Goal: Obtain resource: Obtain resource

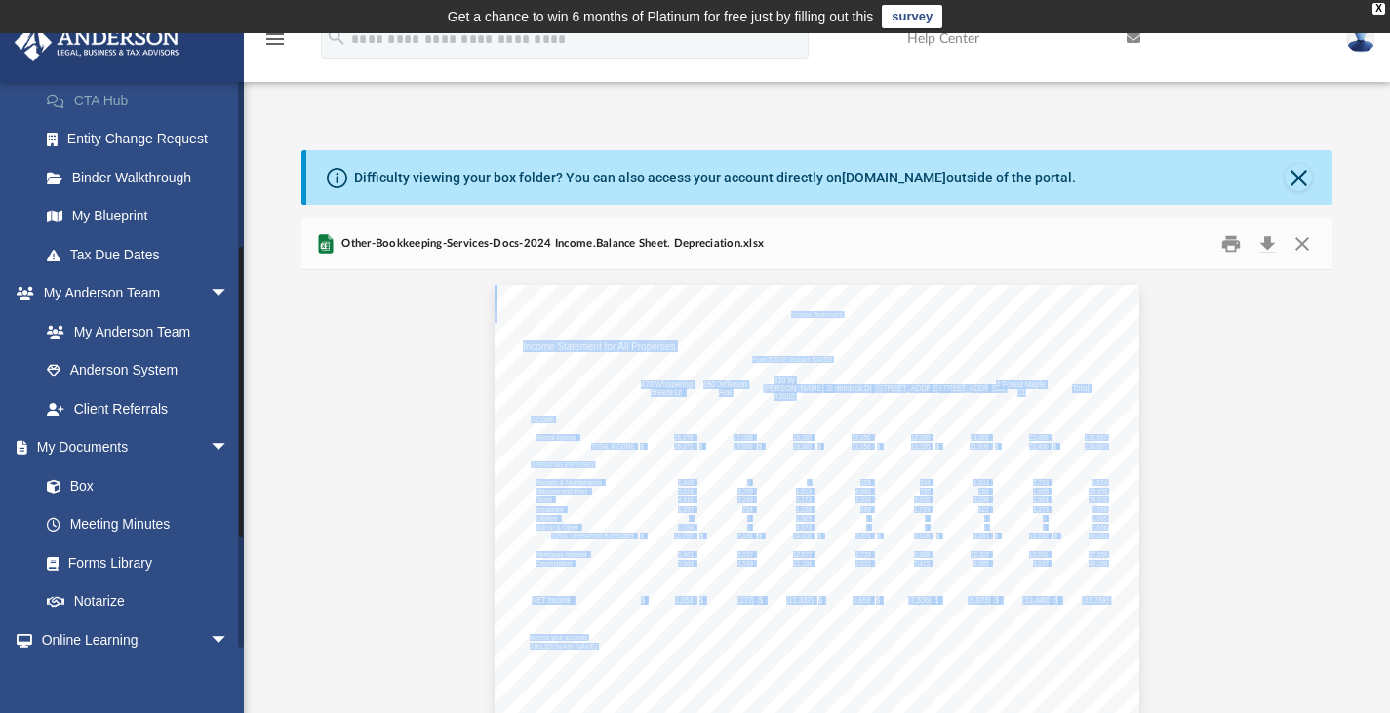
scroll to position [322, 0]
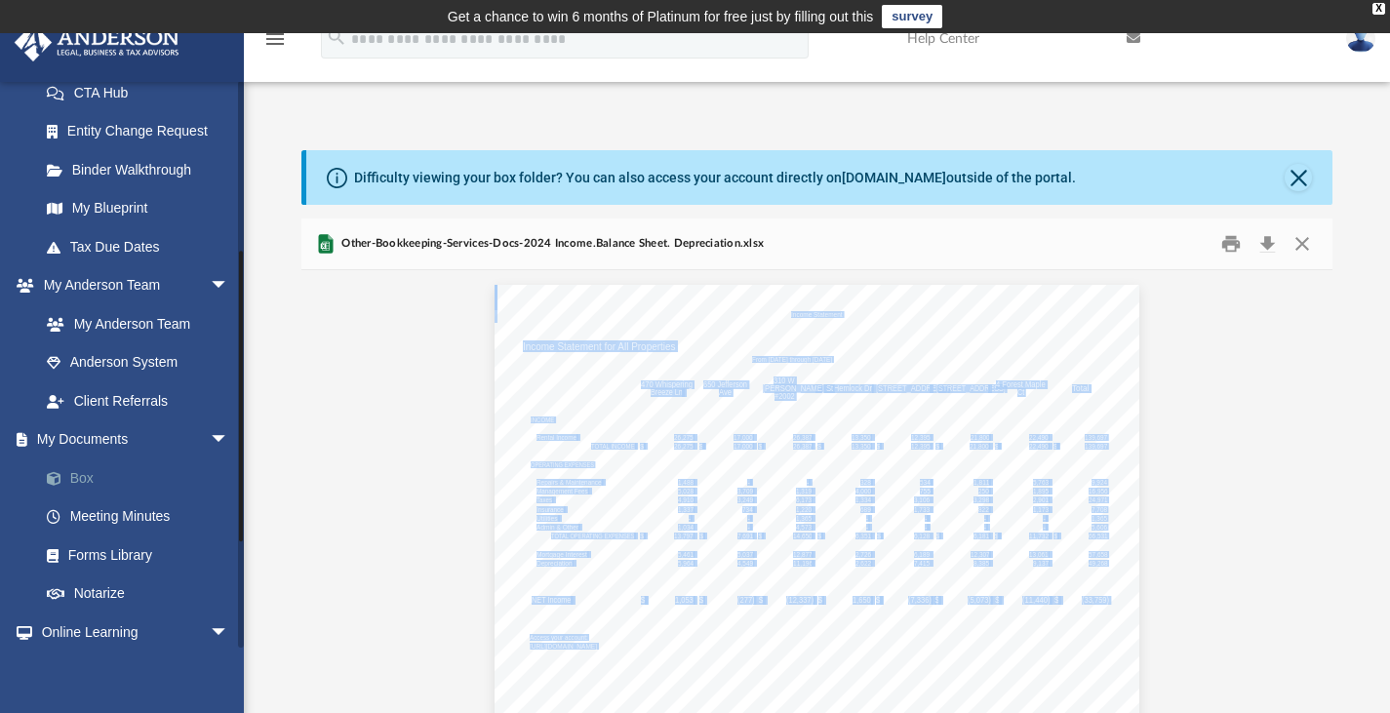
click at [80, 479] on link "Box" at bounding box center [142, 477] width 231 height 39
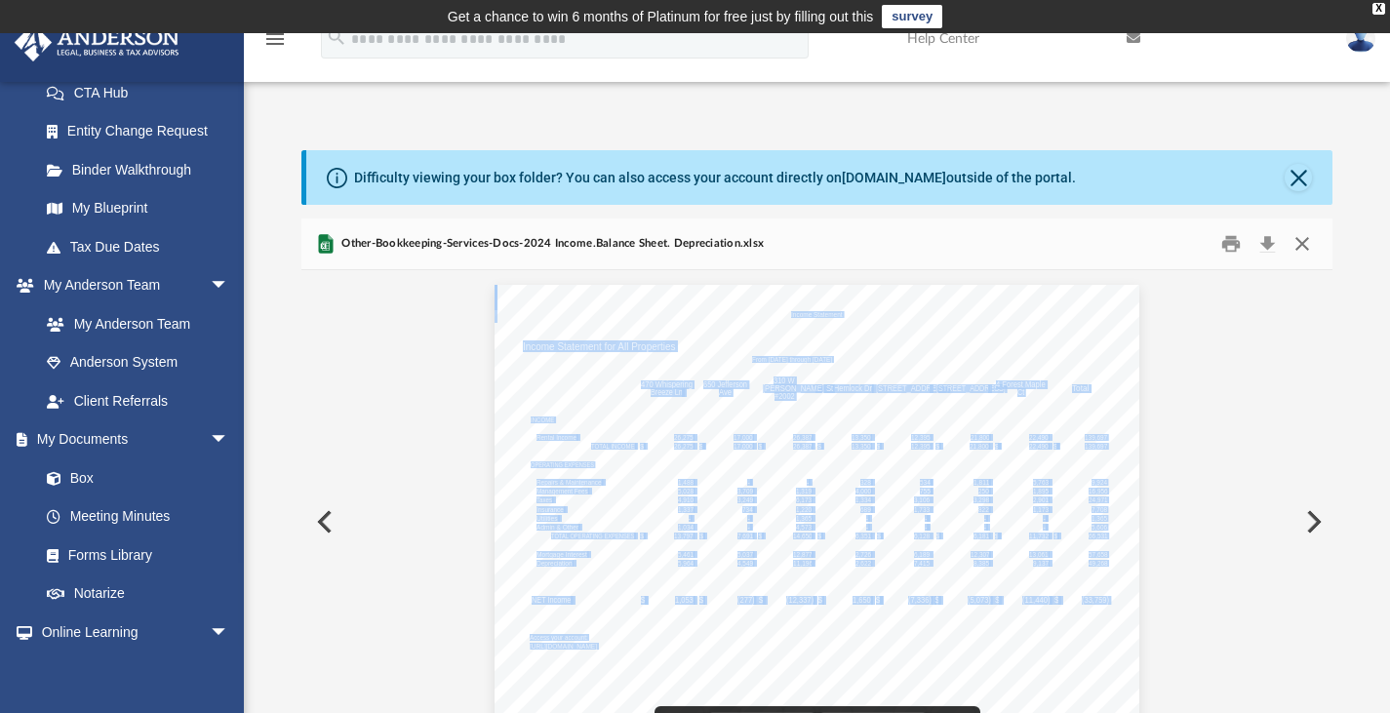
click at [1297, 235] on button "Close" at bounding box center [1302, 243] width 35 height 30
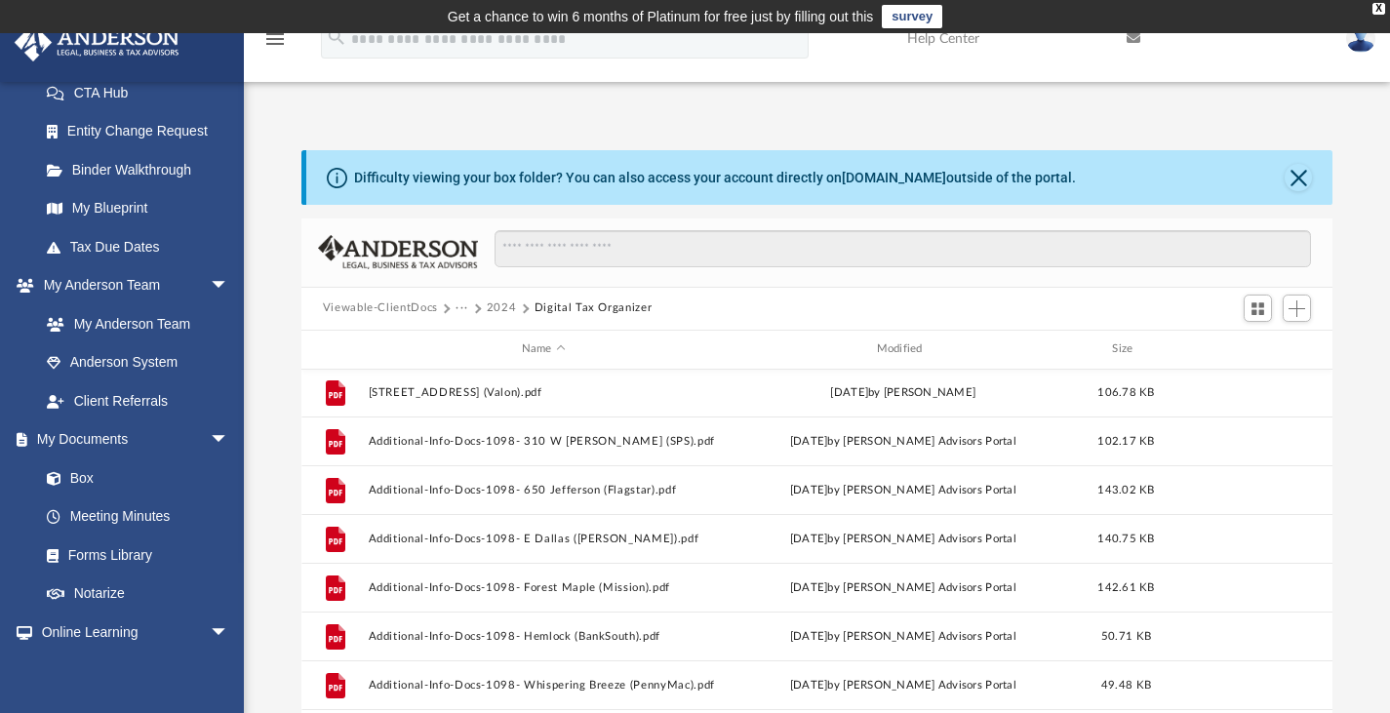
scroll to position [0, 0]
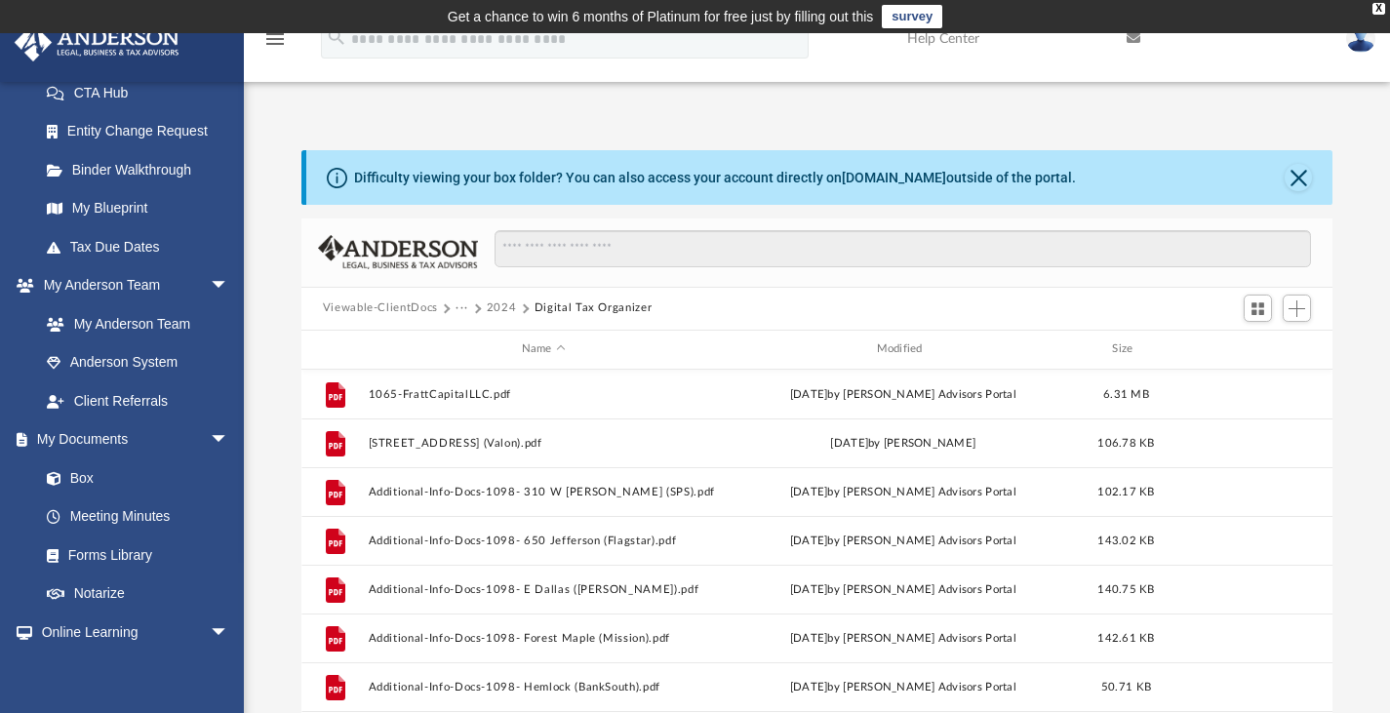
click at [400, 300] on button "Viewable-ClientDocs" at bounding box center [380, 308] width 115 height 18
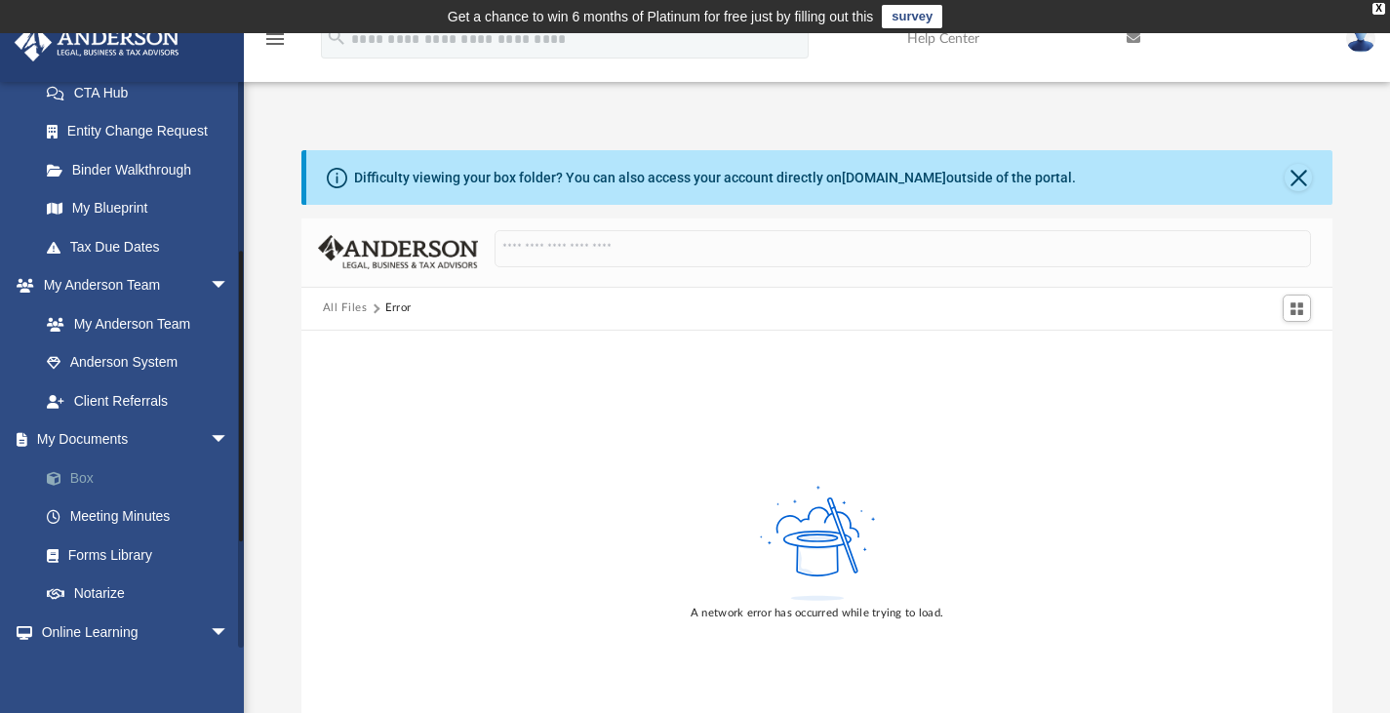
click at [84, 482] on link "Box" at bounding box center [142, 477] width 231 height 39
click at [96, 471] on link "Box" at bounding box center [142, 477] width 231 height 39
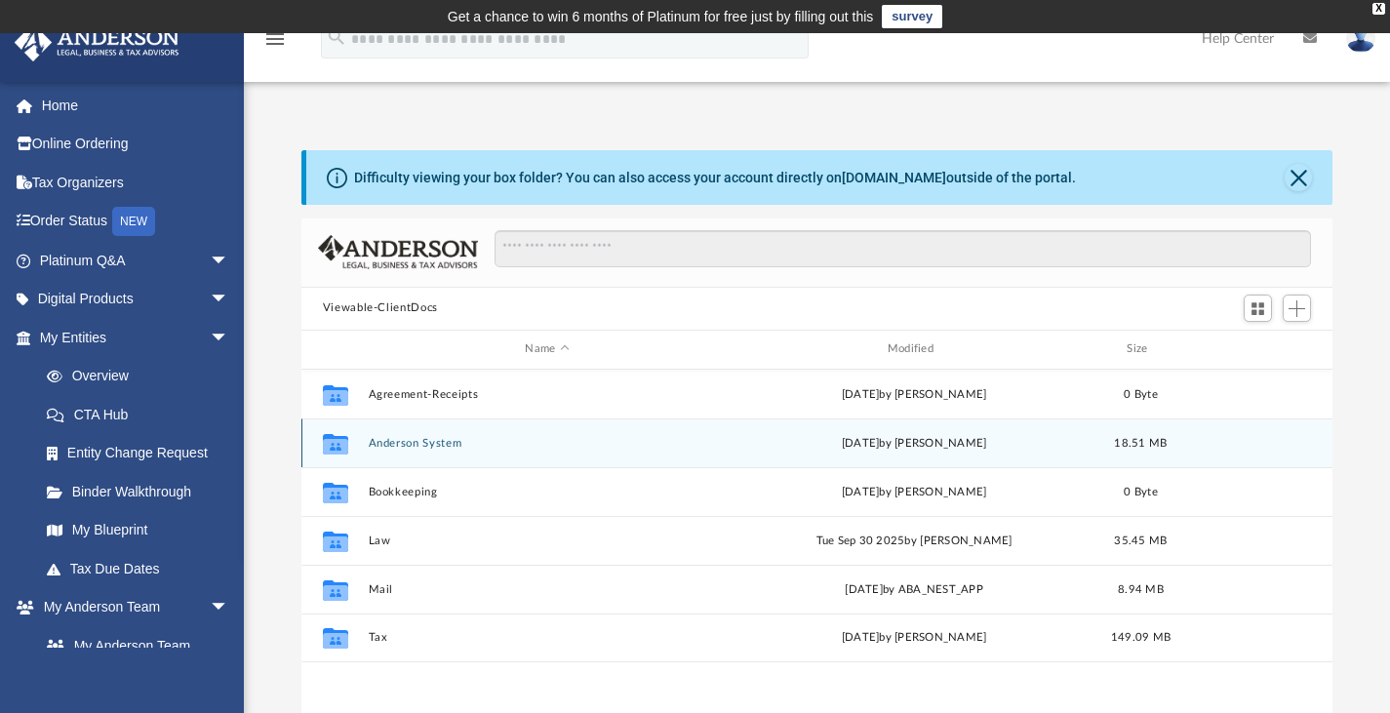
scroll to position [428, 1016]
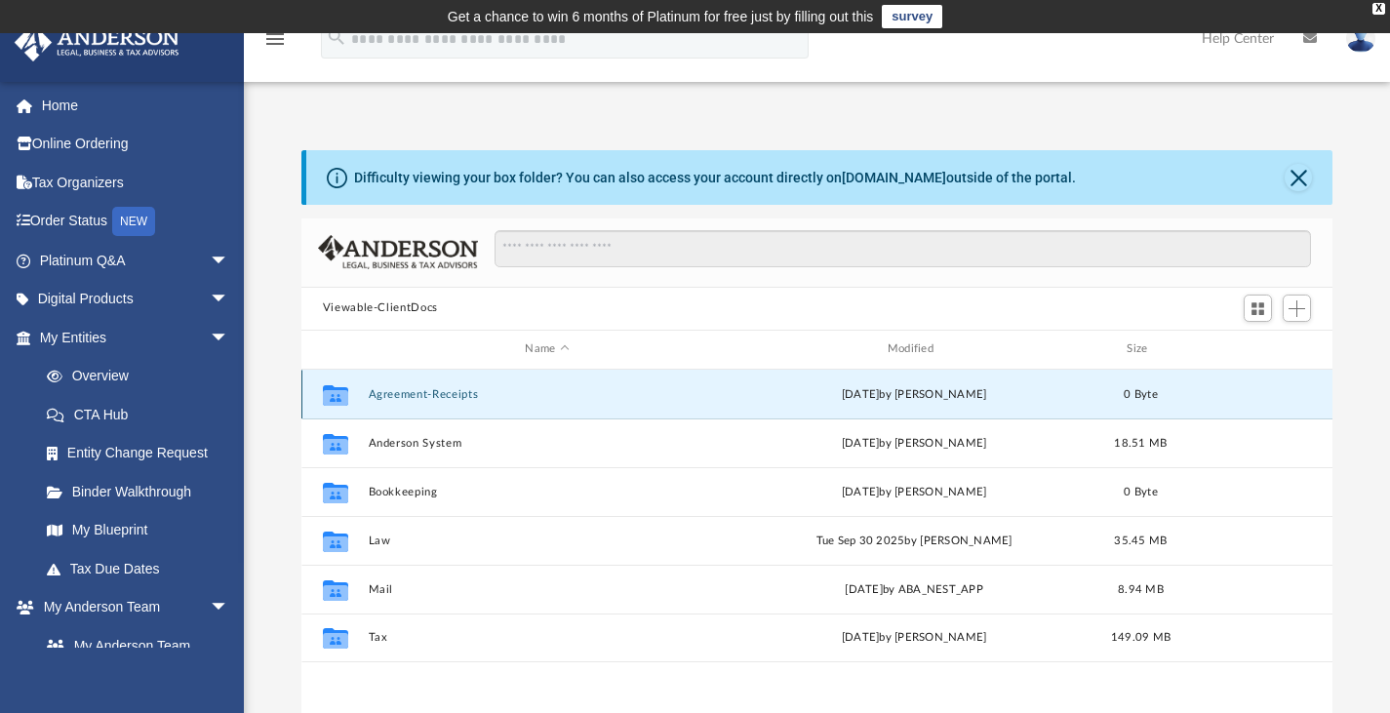
click at [420, 394] on button "Agreement-Receipts" at bounding box center [547, 393] width 358 height 13
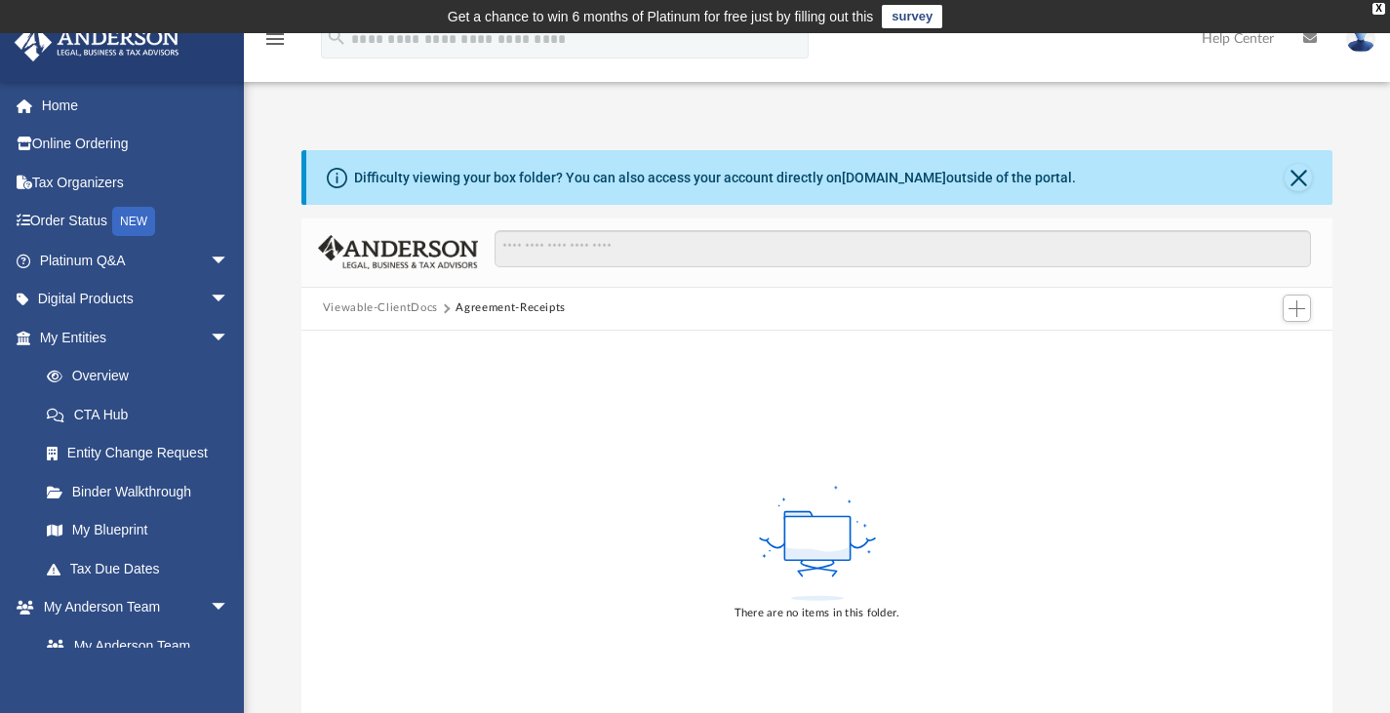
click at [393, 305] on button "Viewable-ClientDocs" at bounding box center [380, 308] width 115 height 18
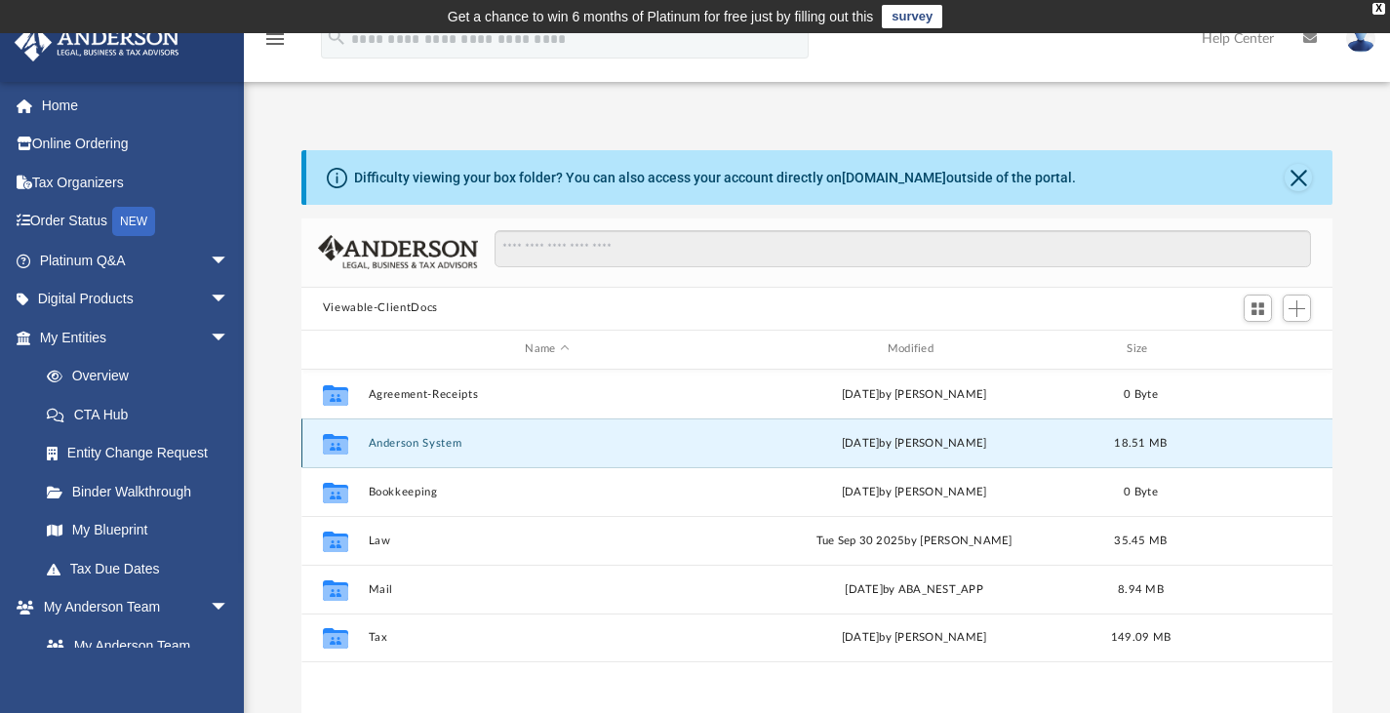
click at [416, 441] on button "Anderson System" at bounding box center [547, 442] width 358 height 13
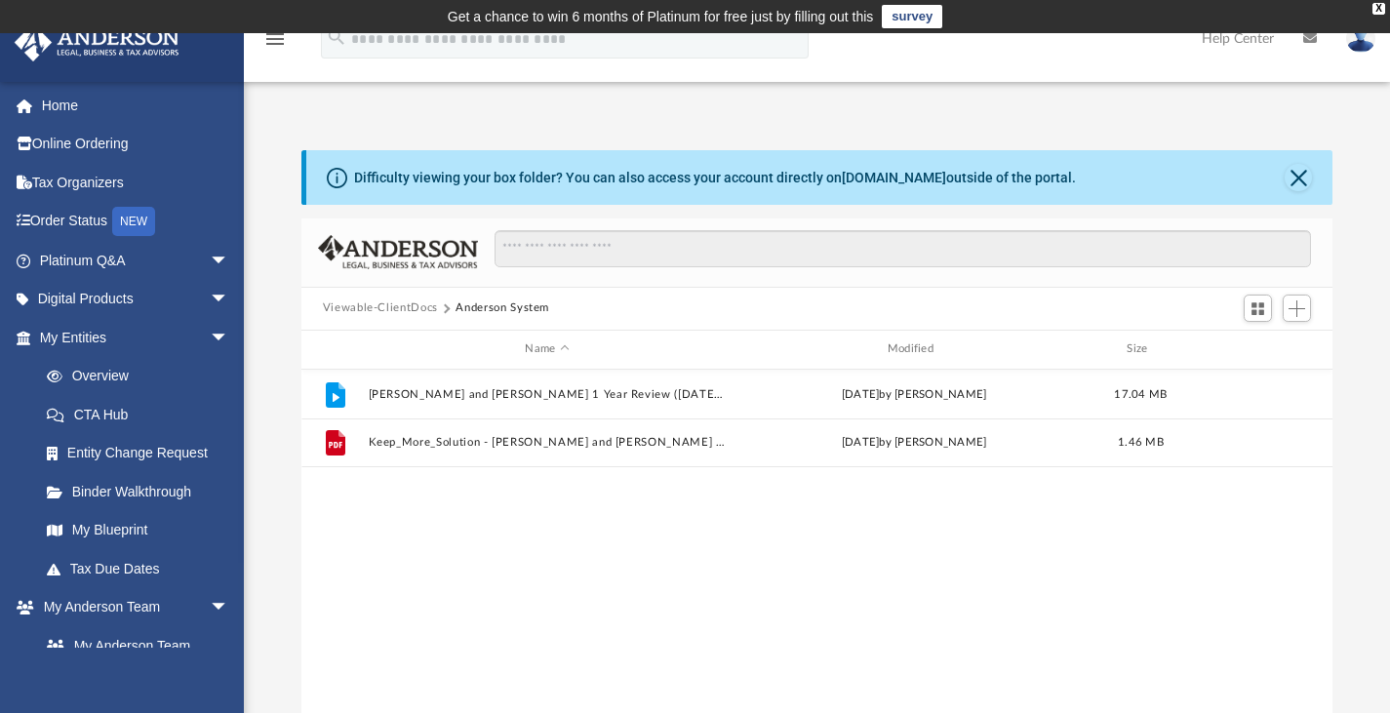
click at [397, 315] on button "Viewable-ClientDocs" at bounding box center [380, 308] width 115 height 18
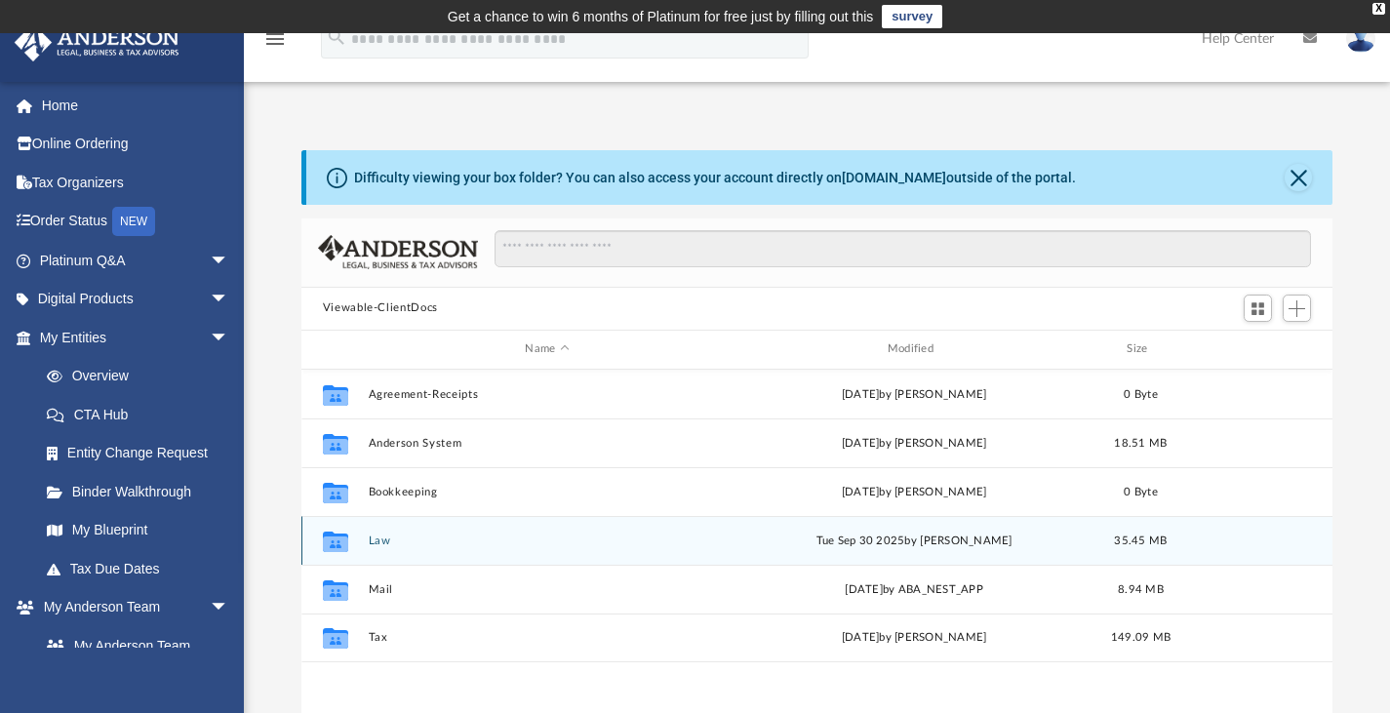
click at [368, 540] on div "Collaborated Folder Law Tue Sep 30 2025 by Justin Fratantuono 35.45 MB" at bounding box center [817, 540] width 1032 height 49
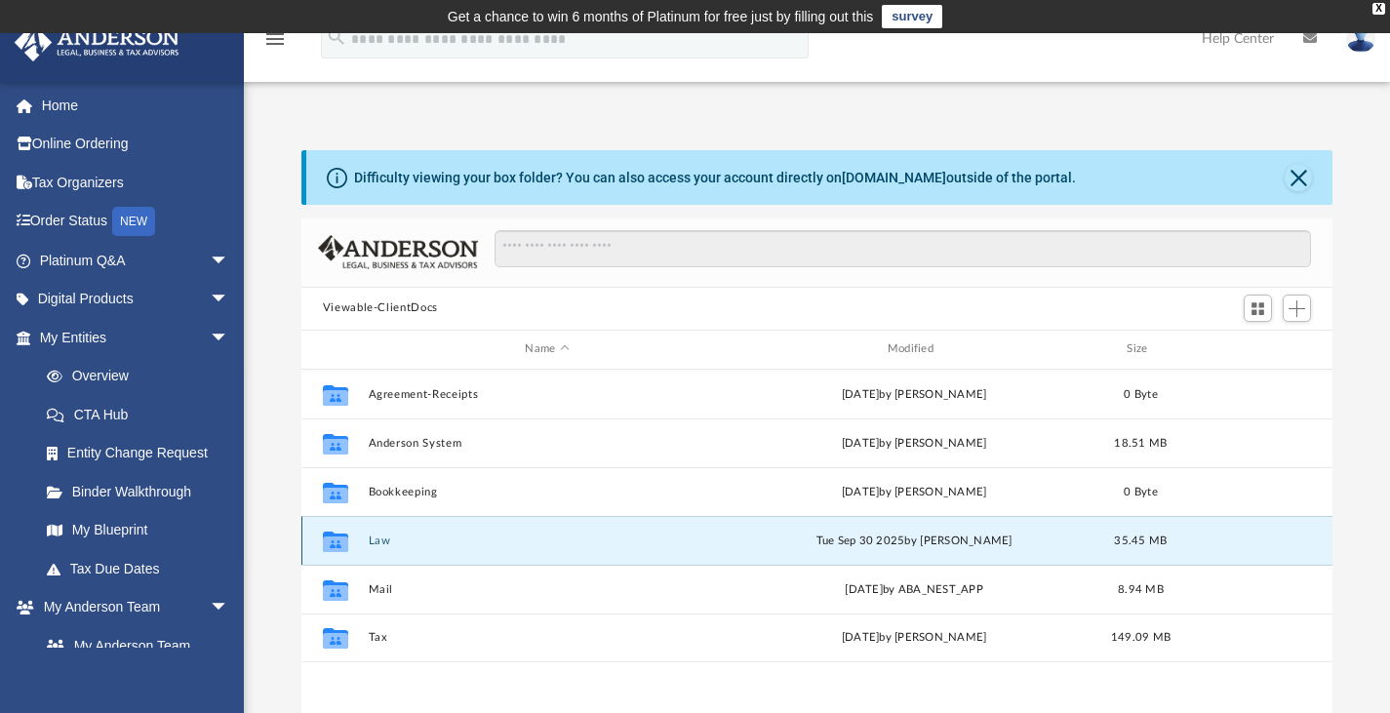
click at [368, 540] on div "Collaborated Folder Law Tue Sep 30 2025 by Justin Fratantuono 35.45 MB" at bounding box center [817, 540] width 1032 height 49
click at [326, 545] on icon "grid" at bounding box center [335, 543] width 25 height 16
click at [259, 549] on div "Difficulty viewing your box folder? You can also access your account directly o…" at bounding box center [817, 461] width 1146 height 623
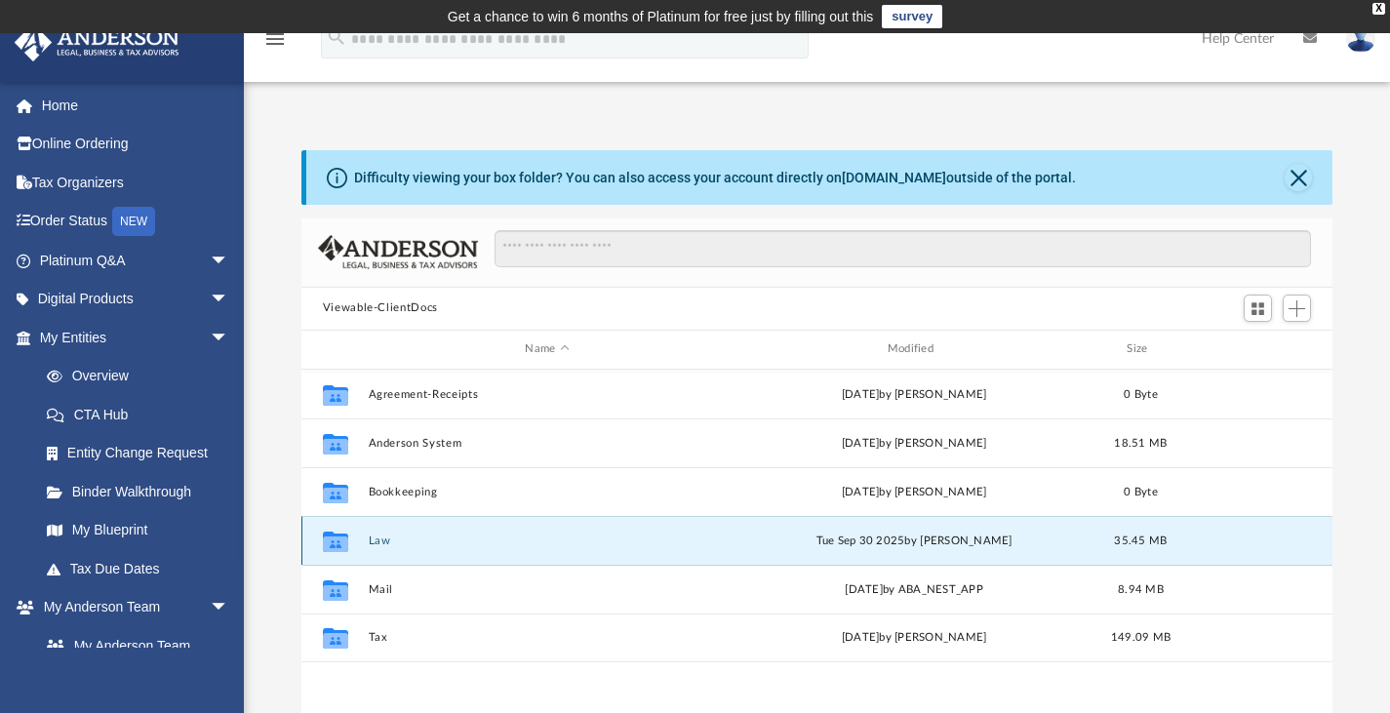
click at [383, 538] on button "Law" at bounding box center [547, 540] width 358 height 13
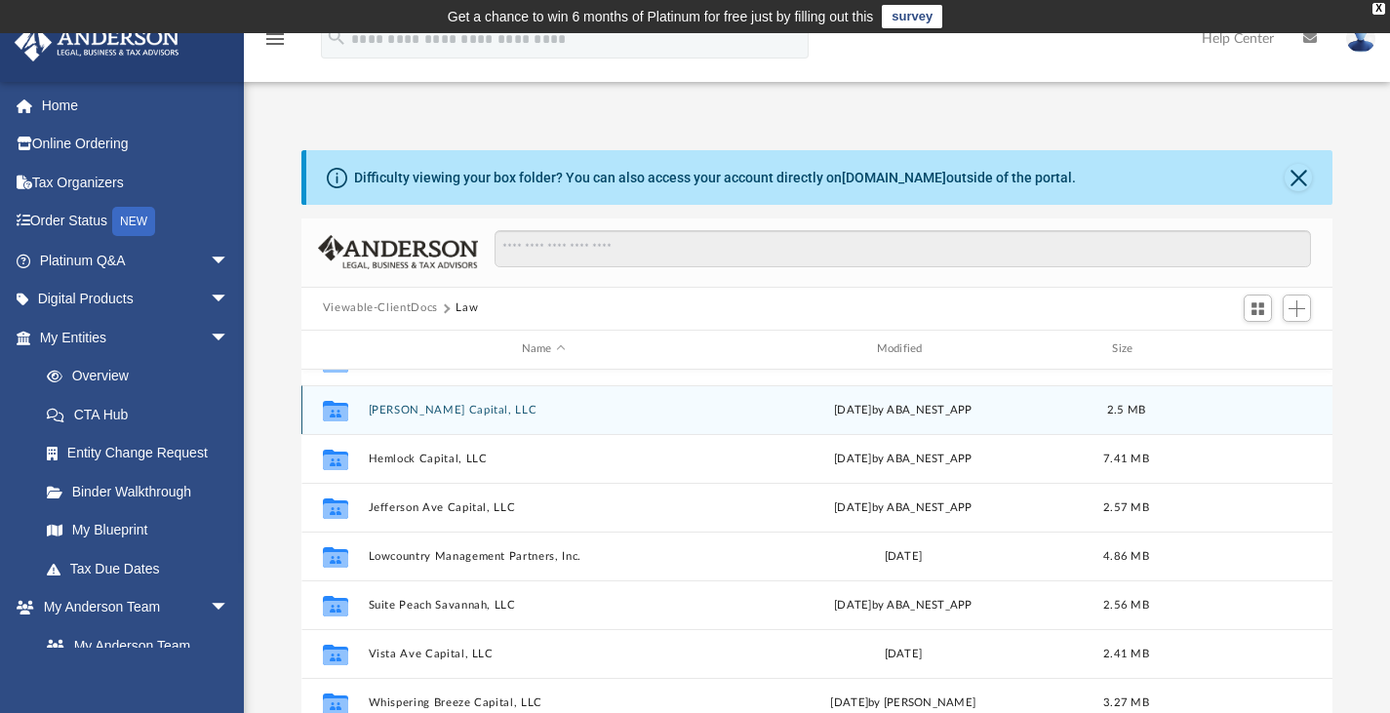
scroll to position [83, 0]
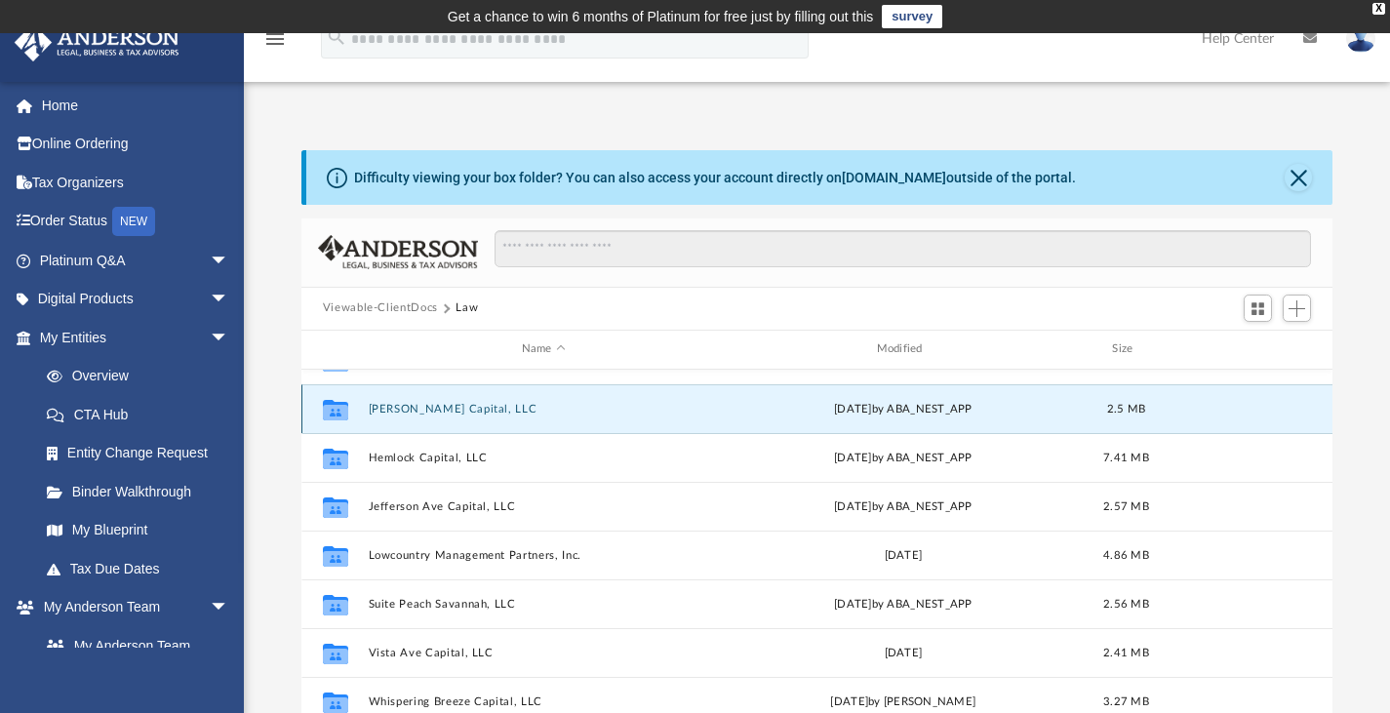
click at [437, 403] on button "Fratt Capital, LLC" at bounding box center [543, 408] width 351 height 13
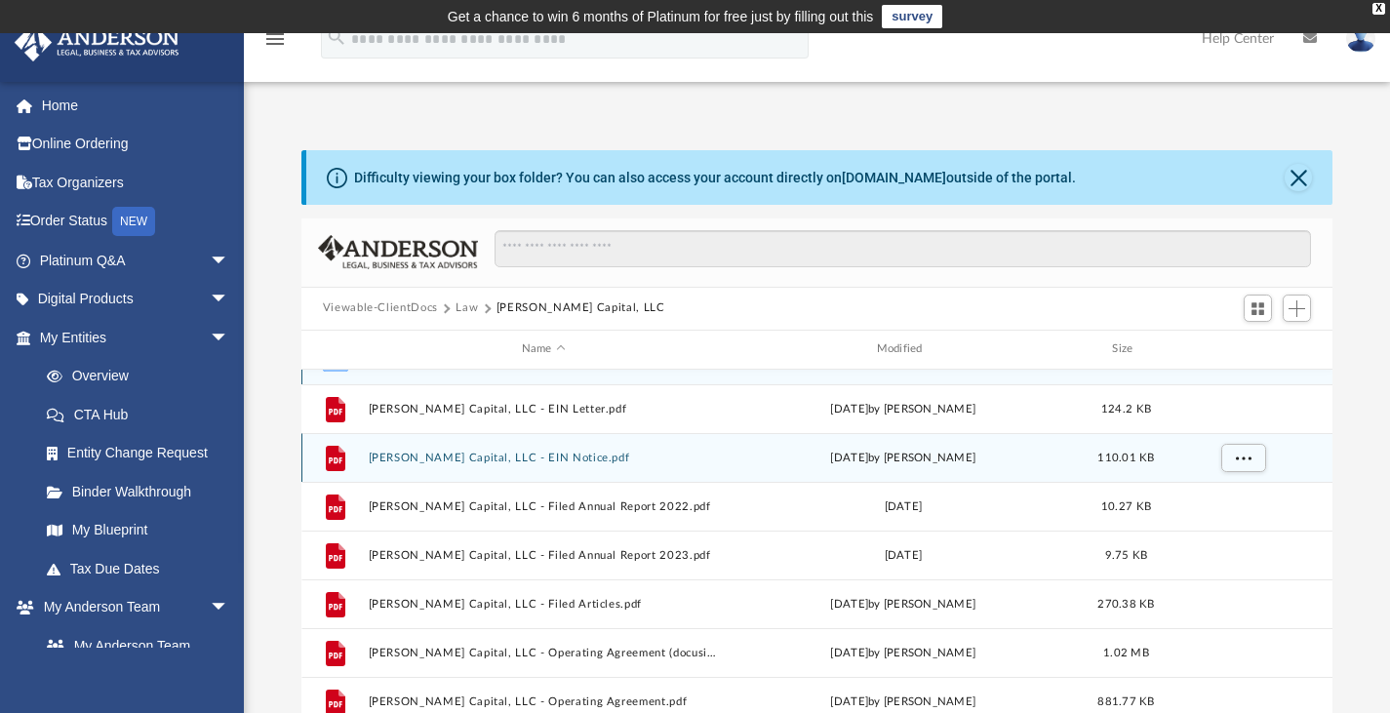
scroll to position [0, 0]
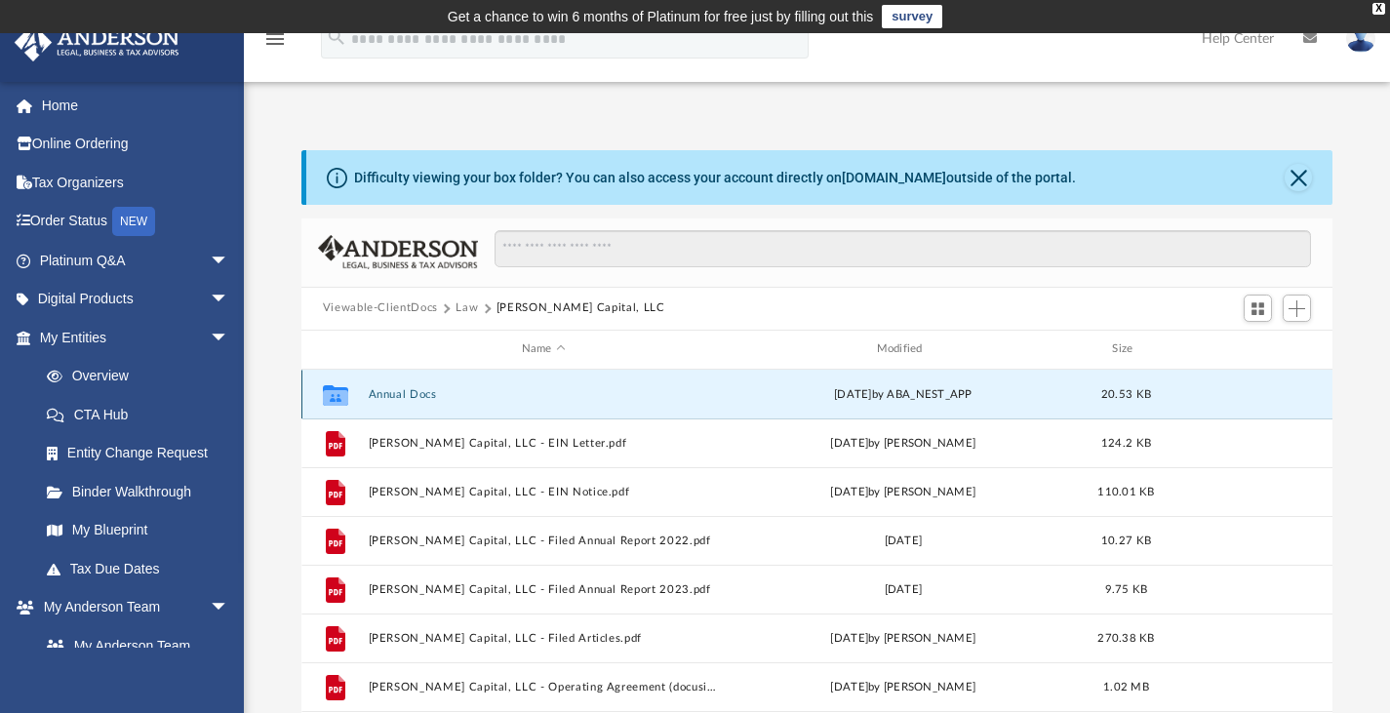
click at [398, 397] on button "Annual Docs" at bounding box center [543, 393] width 351 height 13
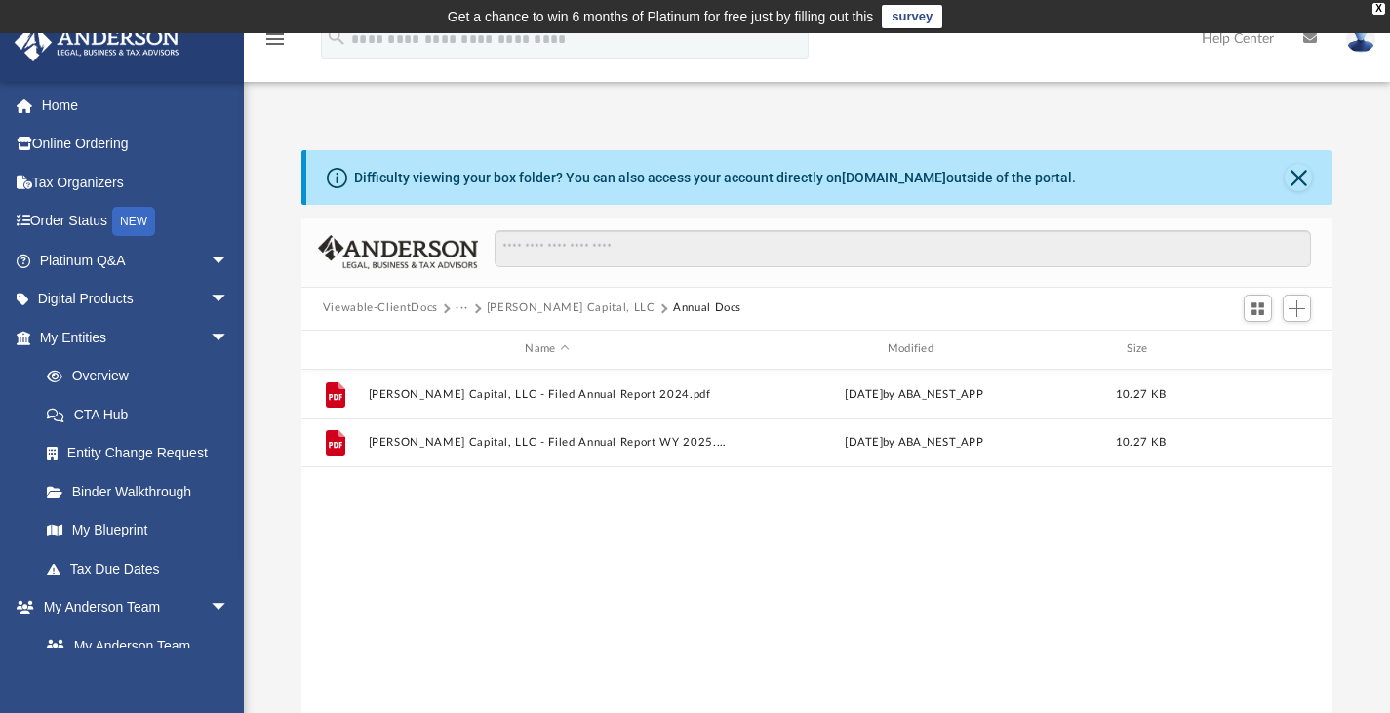
click at [545, 307] on button "Fratt Capital, LLC" at bounding box center [571, 308] width 169 height 18
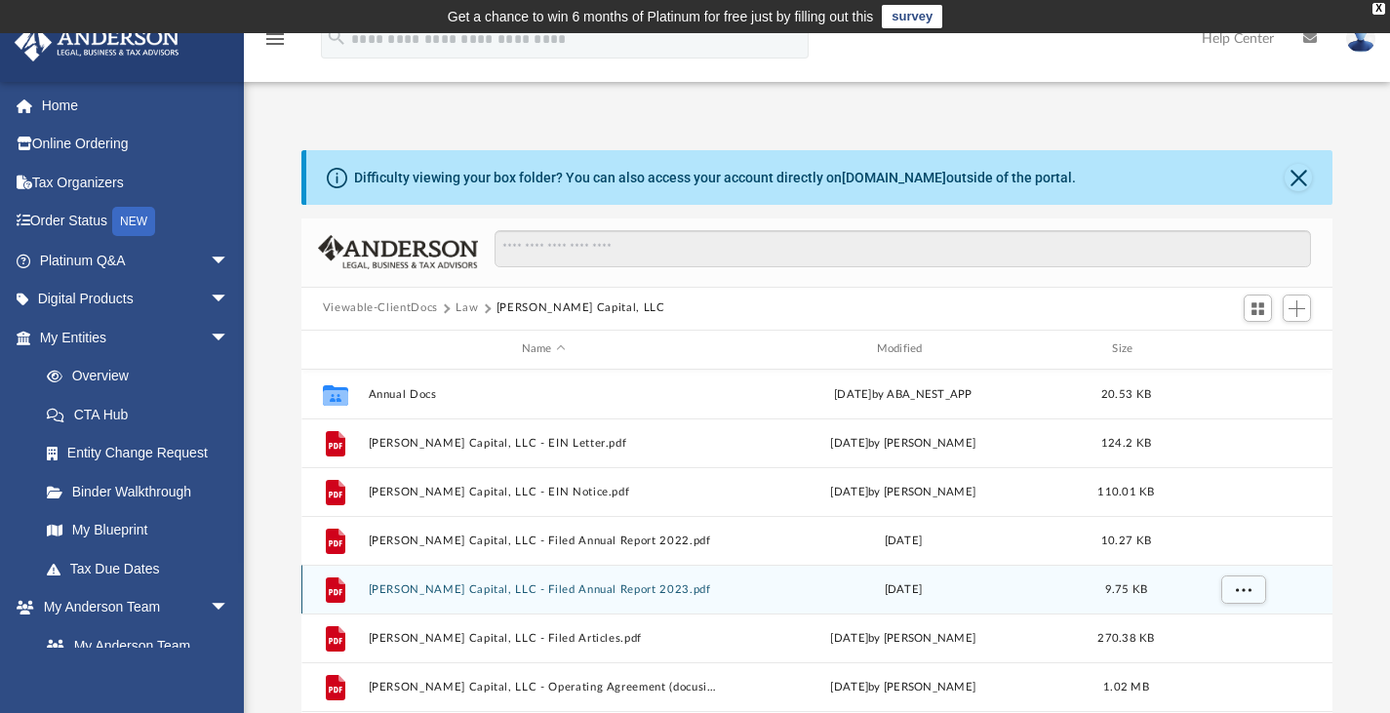
scroll to position [34, 0]
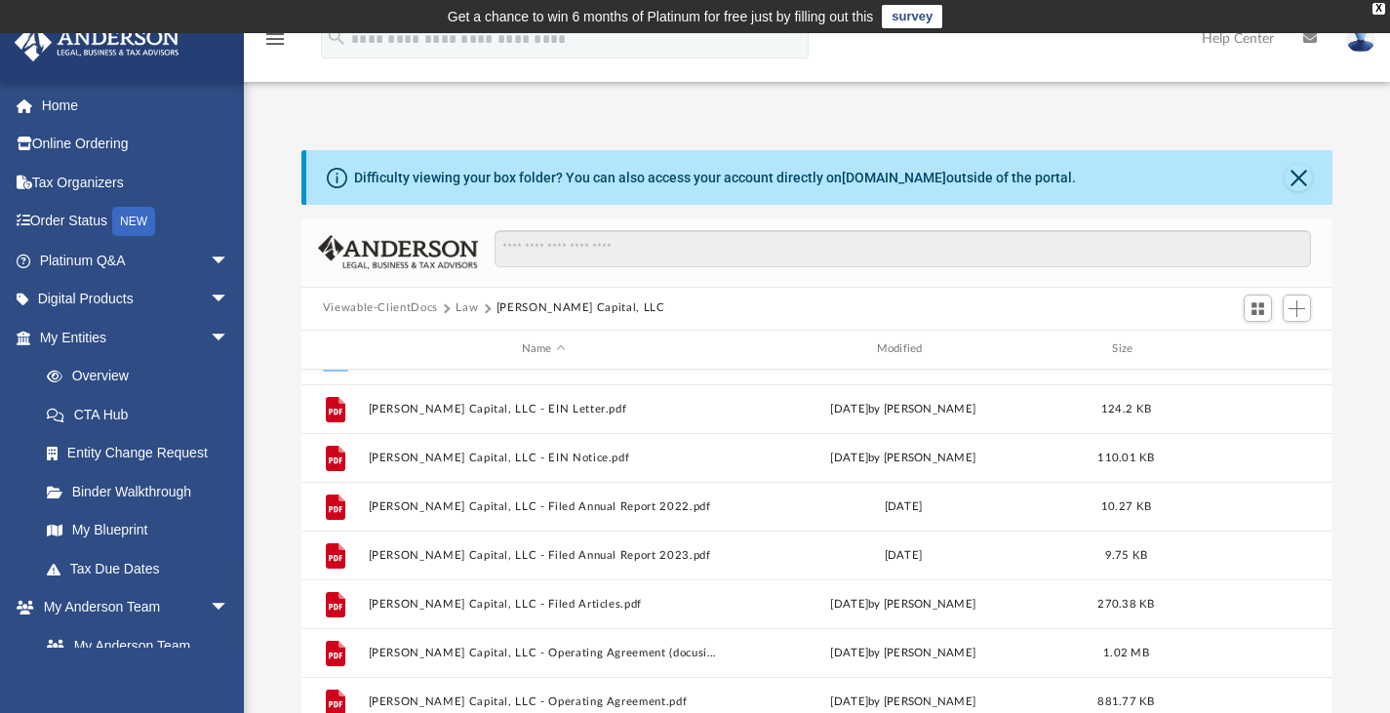
click at [468, 310] on button "Law" at bounding box center [467, 308] width 22 height 18
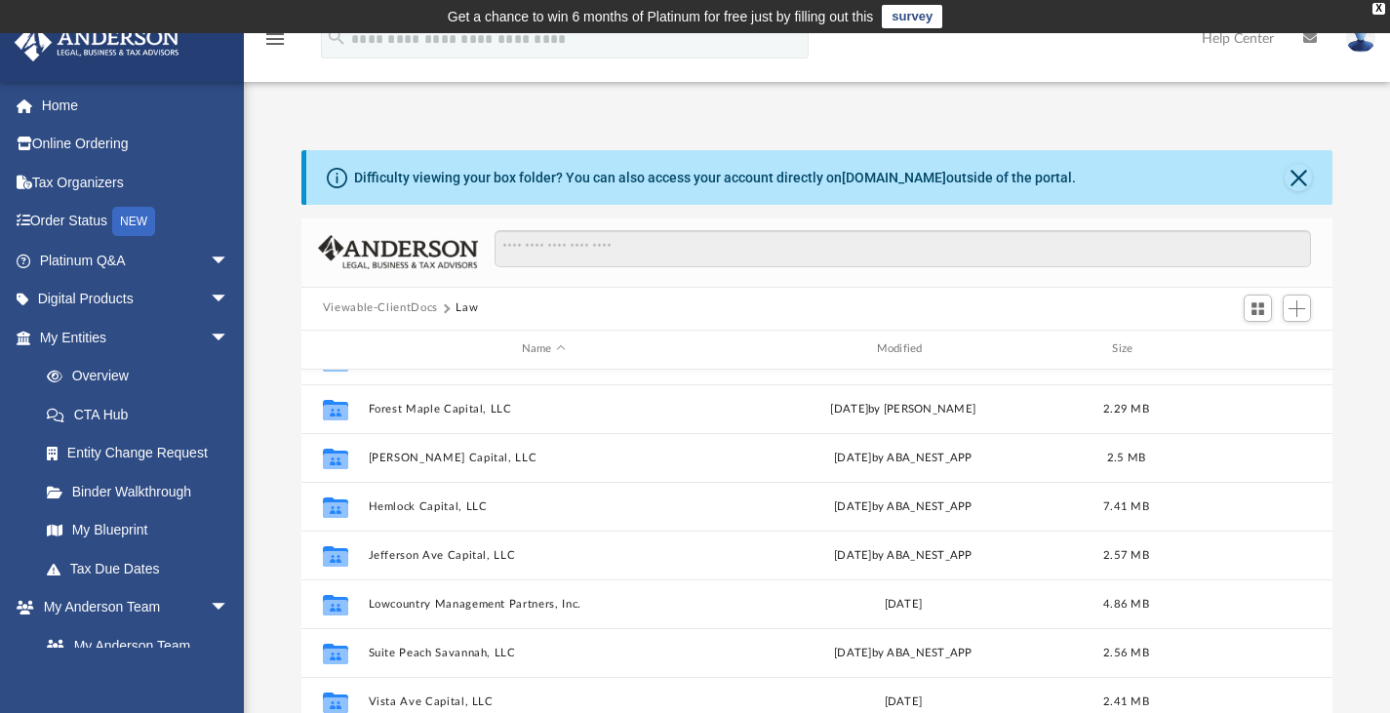
scroll to position [0, 0]
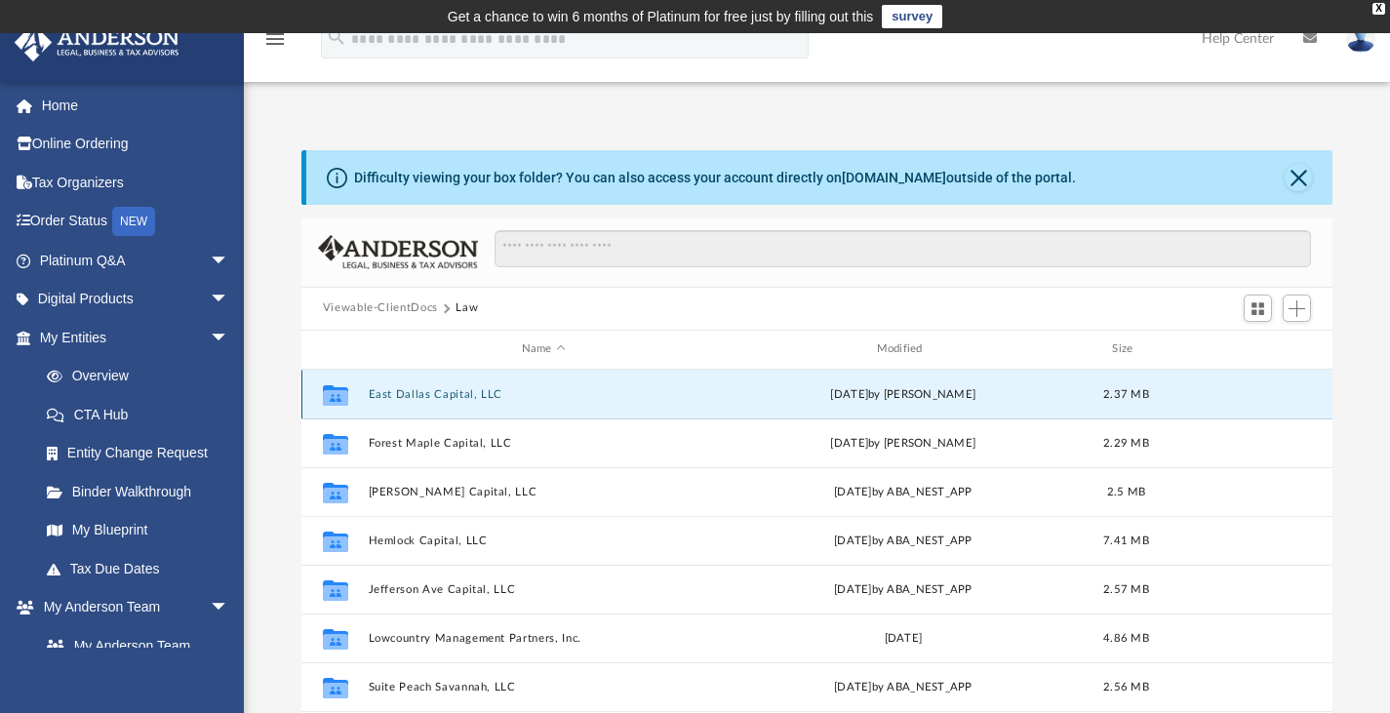
click at [424, 393] on button "East Dallas Capital, LLC" at bounding box center [543, 393] width 351 height 13
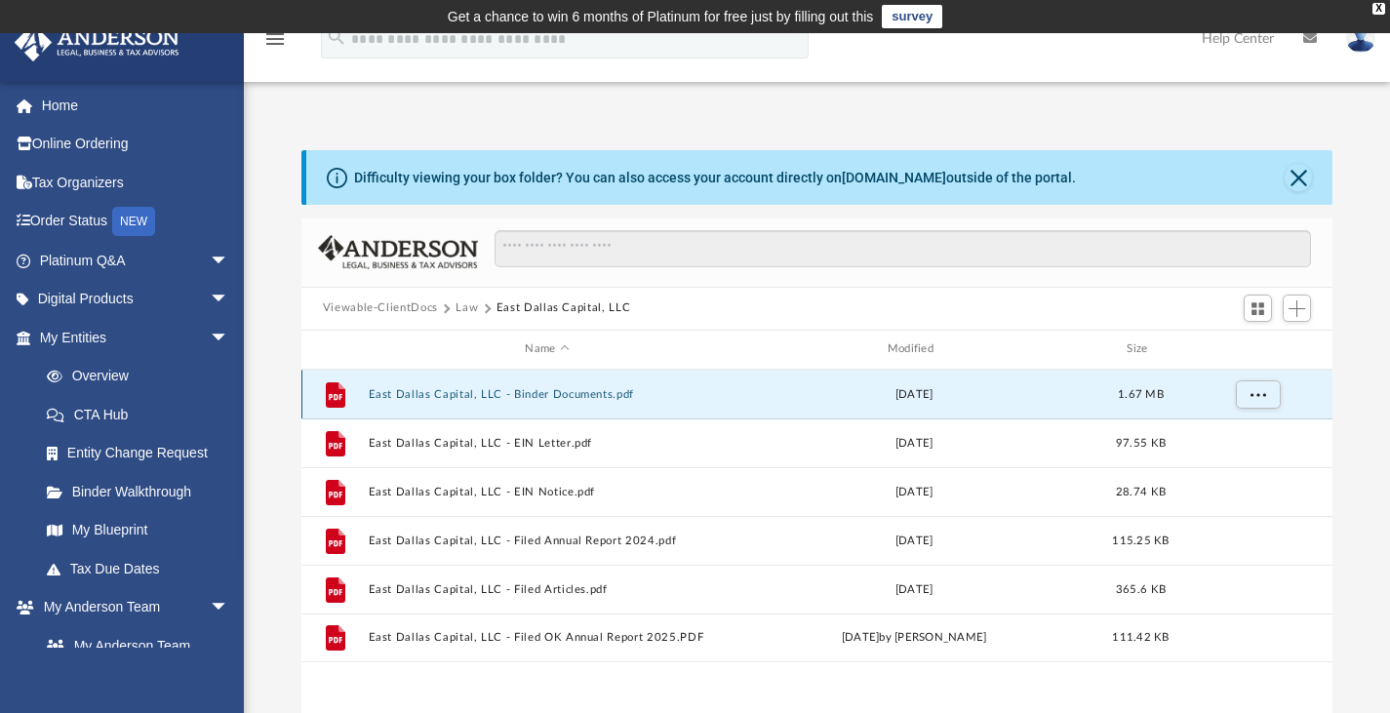
click at [560, 397] on button "East Dallas Capital, LLC - Binder Documents.pdf" at bounding box center [547, 393] width 358 height 13
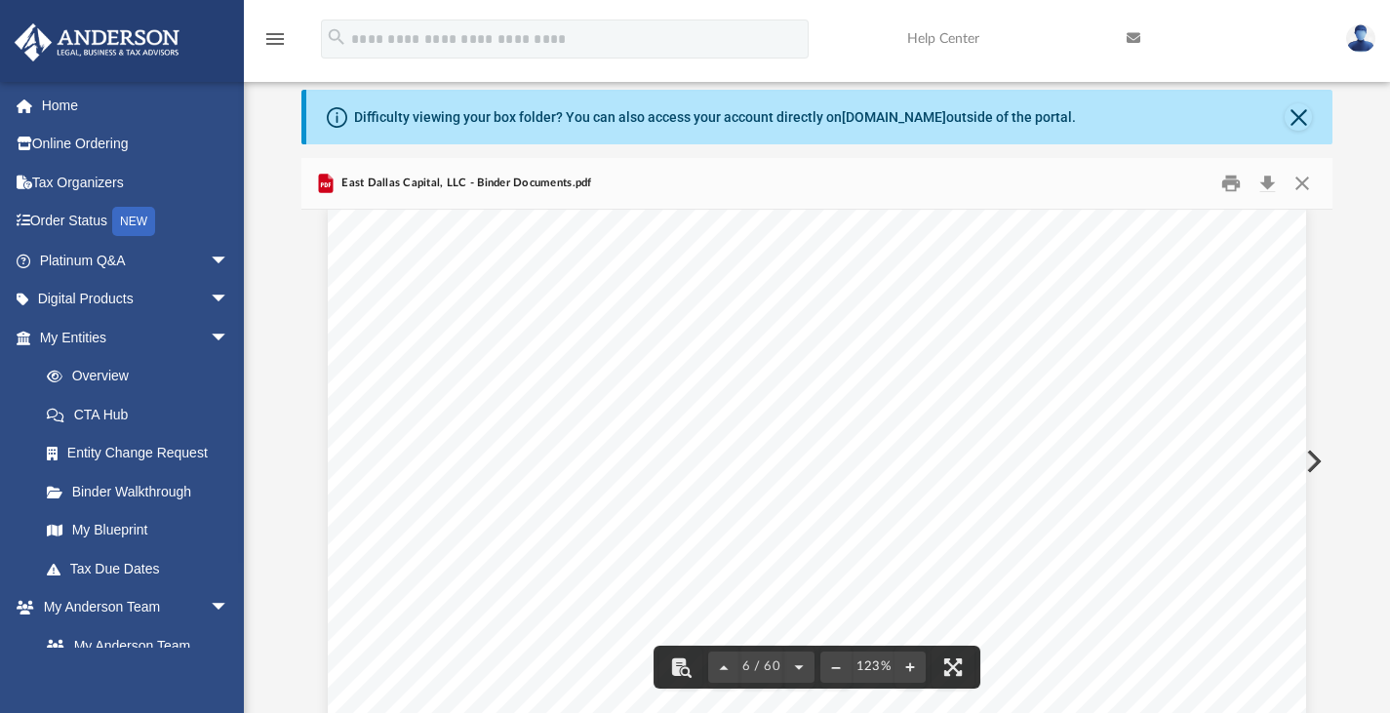
scroll to position [6497, 0]
click at [1303, 177] on button "Close" at bounding box center [1302, 183] width 35 height 30
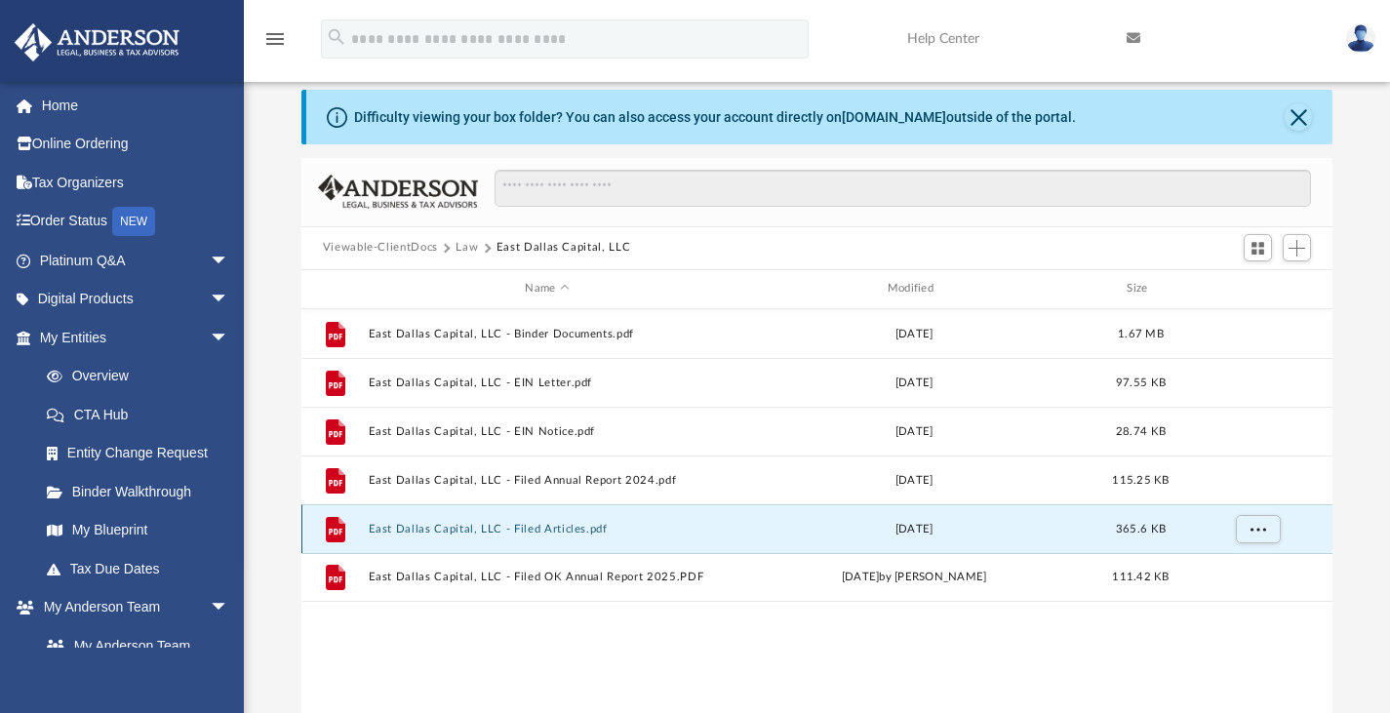
click at [561, 524] on button "East Dallas Capital, LLC - Filed Articles.pdf" at bounding box center [547, 528] width 358 height 13
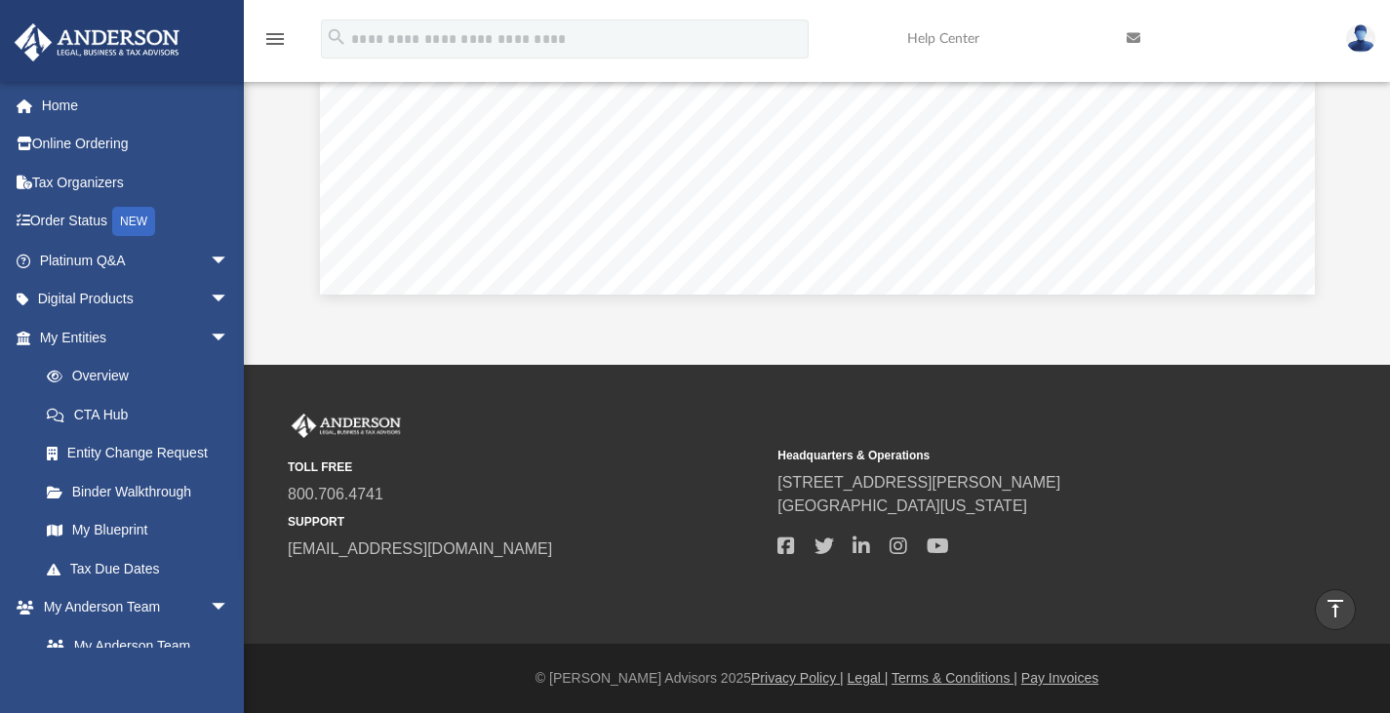
scroll to position [0, 0]
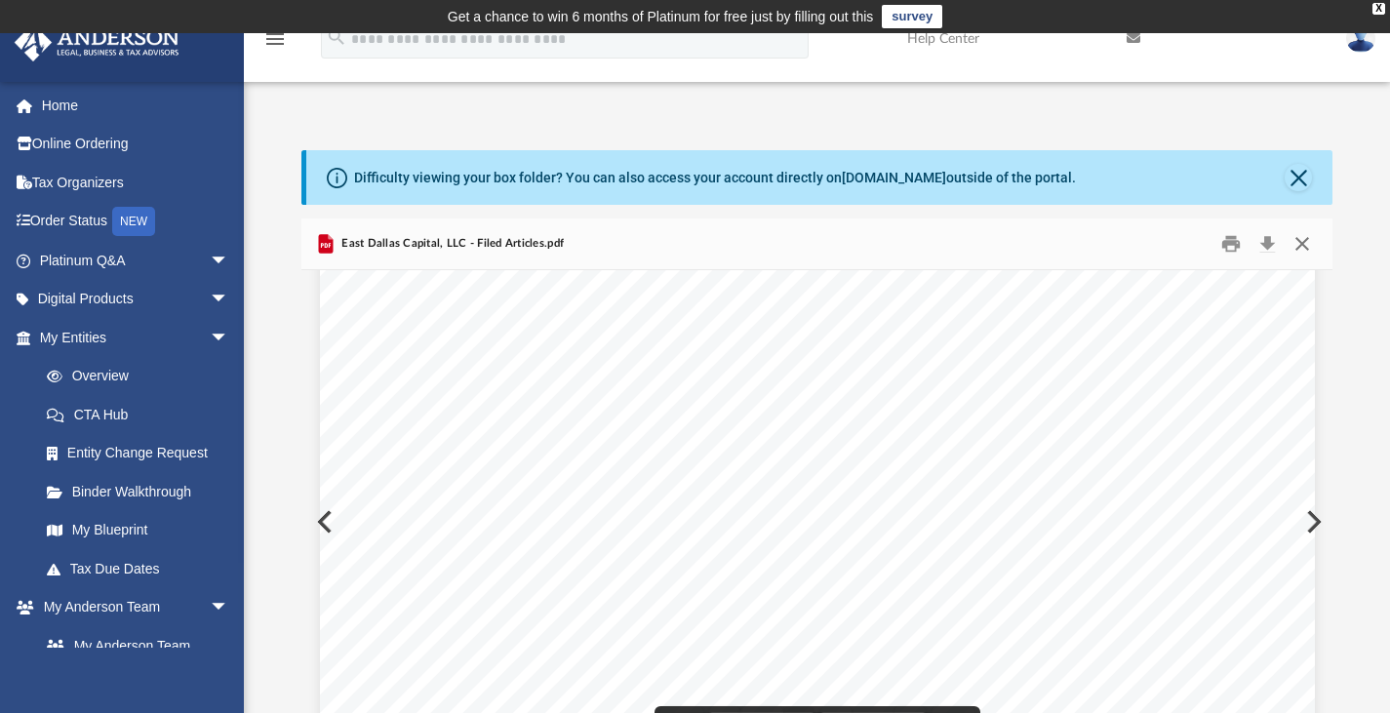
click at [1297, 244] on button "Close" at bounding box center [1302, 243] width 35 height 30
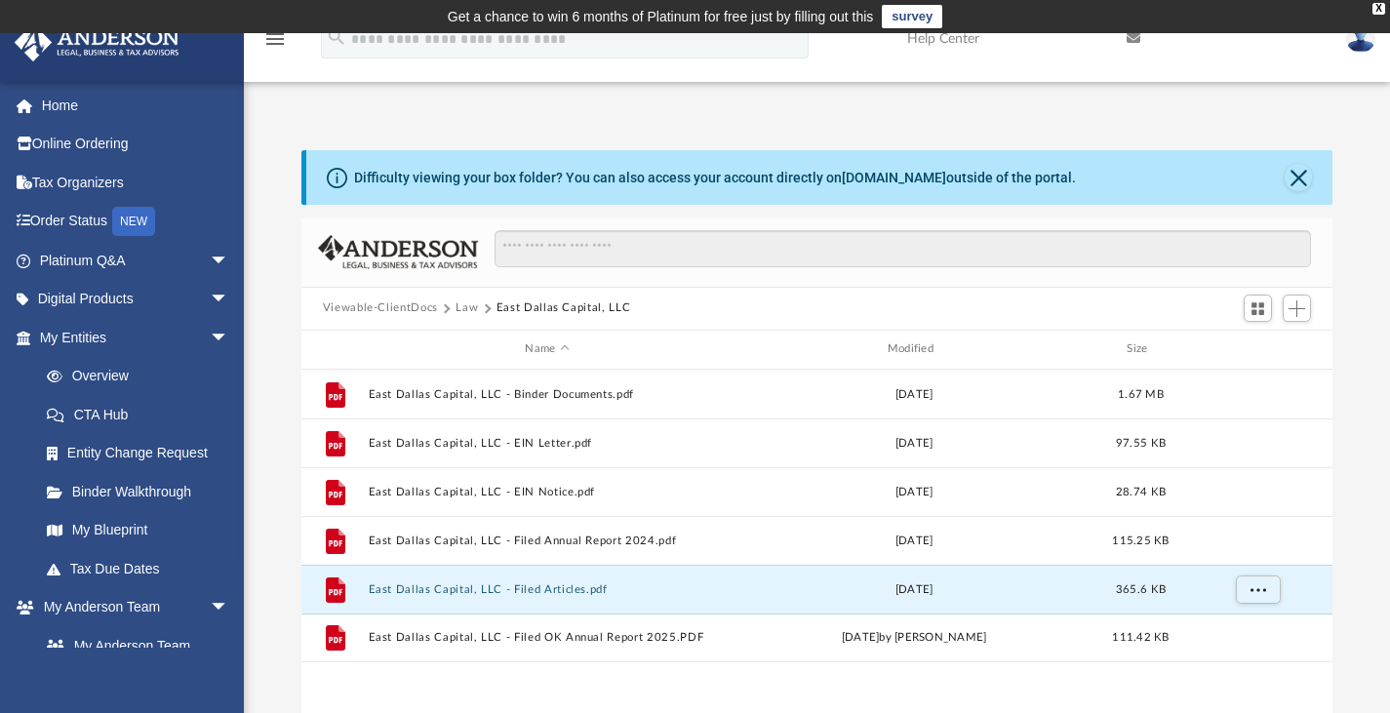
click at [463, 303] on button "Law" at bounding box center [467, 308] width 22 height 18
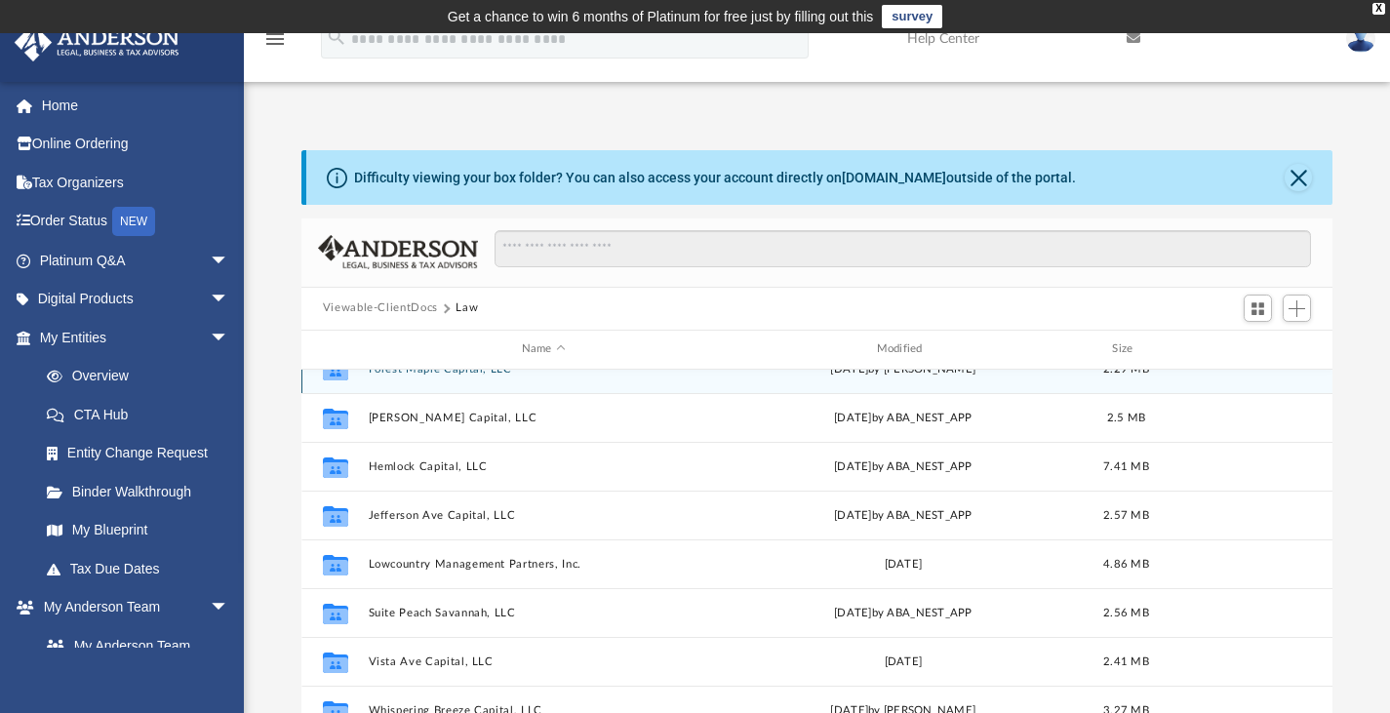
scroll to position [83, 0]
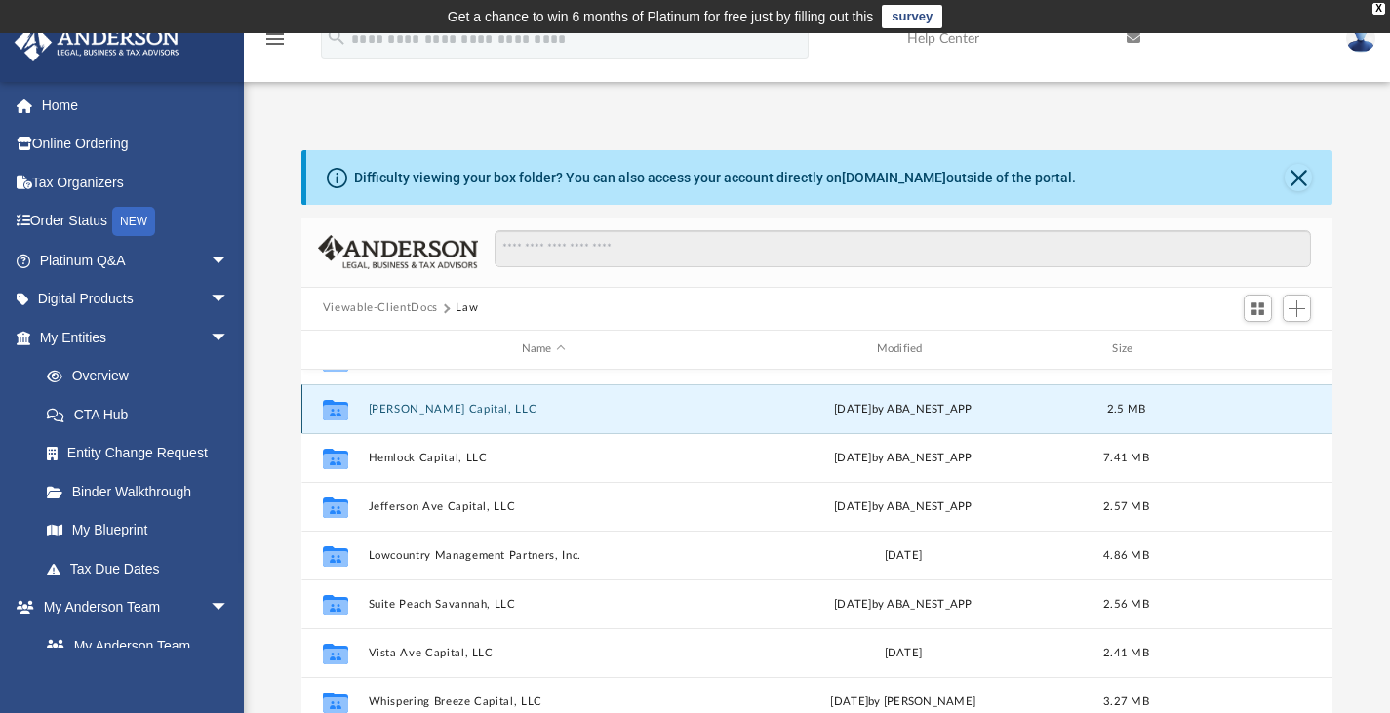
click at [448, 410] on button "Fratt Capital, LLC" at bounding box center [543, 408] width 351 height 13
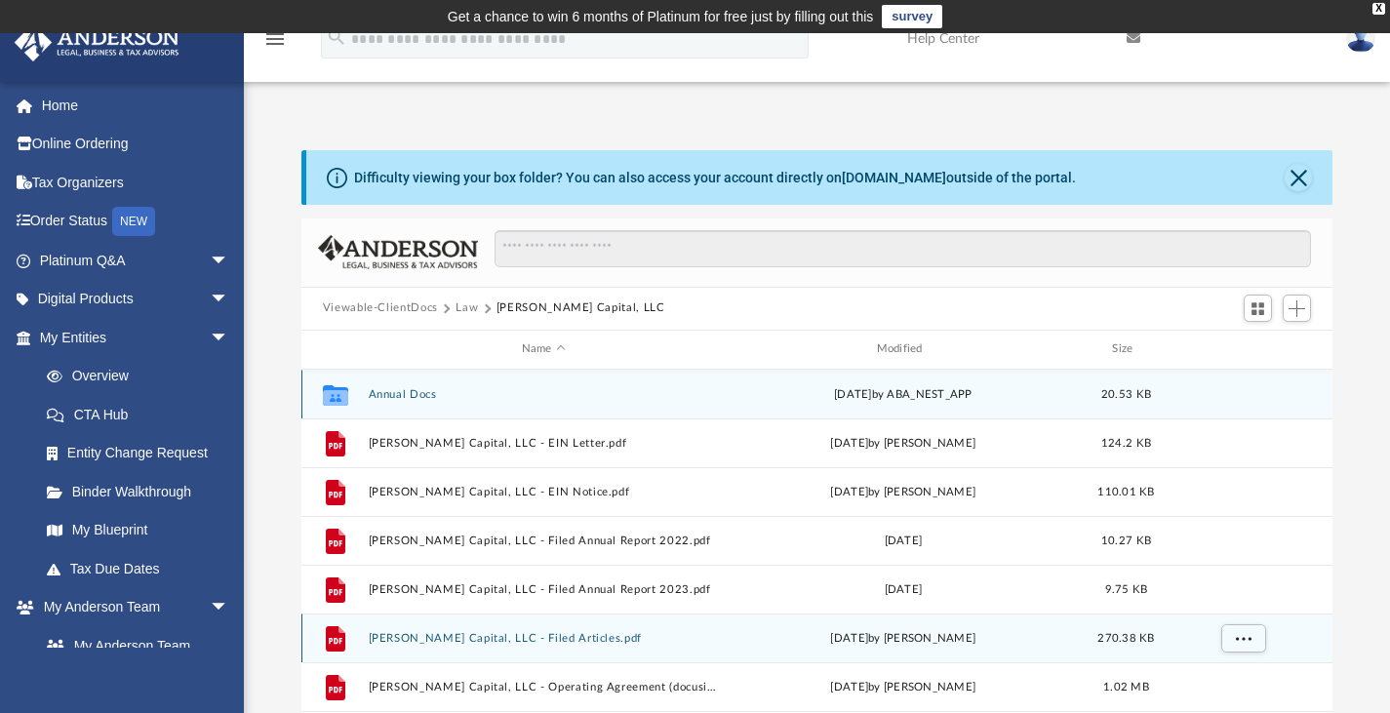
scroll to position [34, 0]
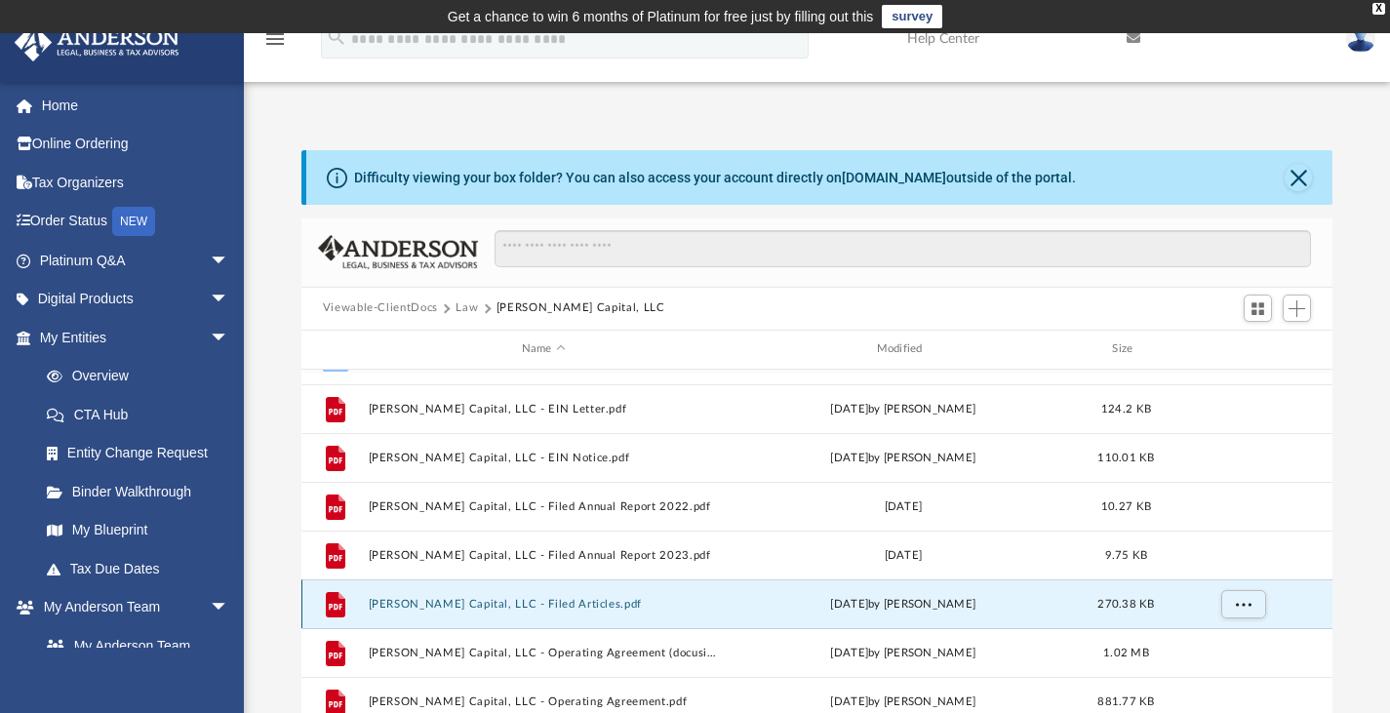
click at [514, 603] on button "Fratt Capital, LLC - Filed Articles.pdf" at bounding box center [543, 603] width 351 height 13
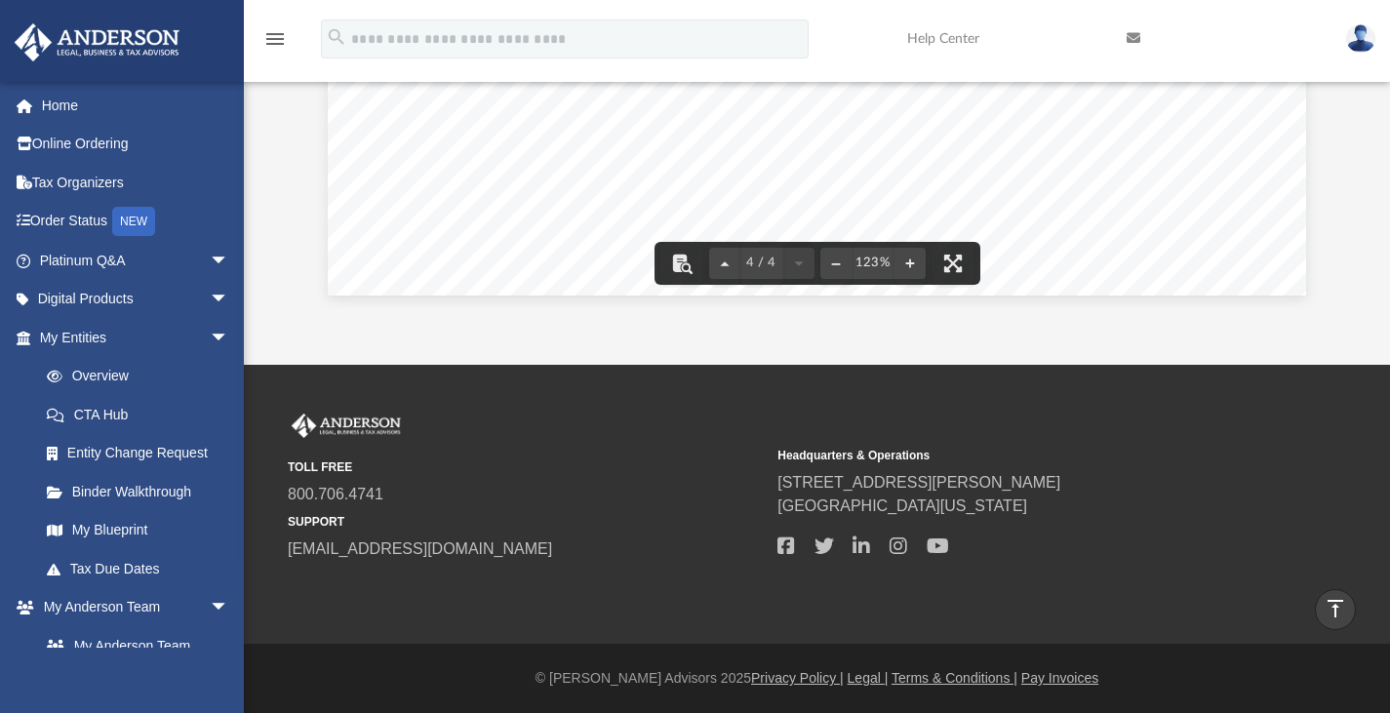
scroll to position [0, 0]
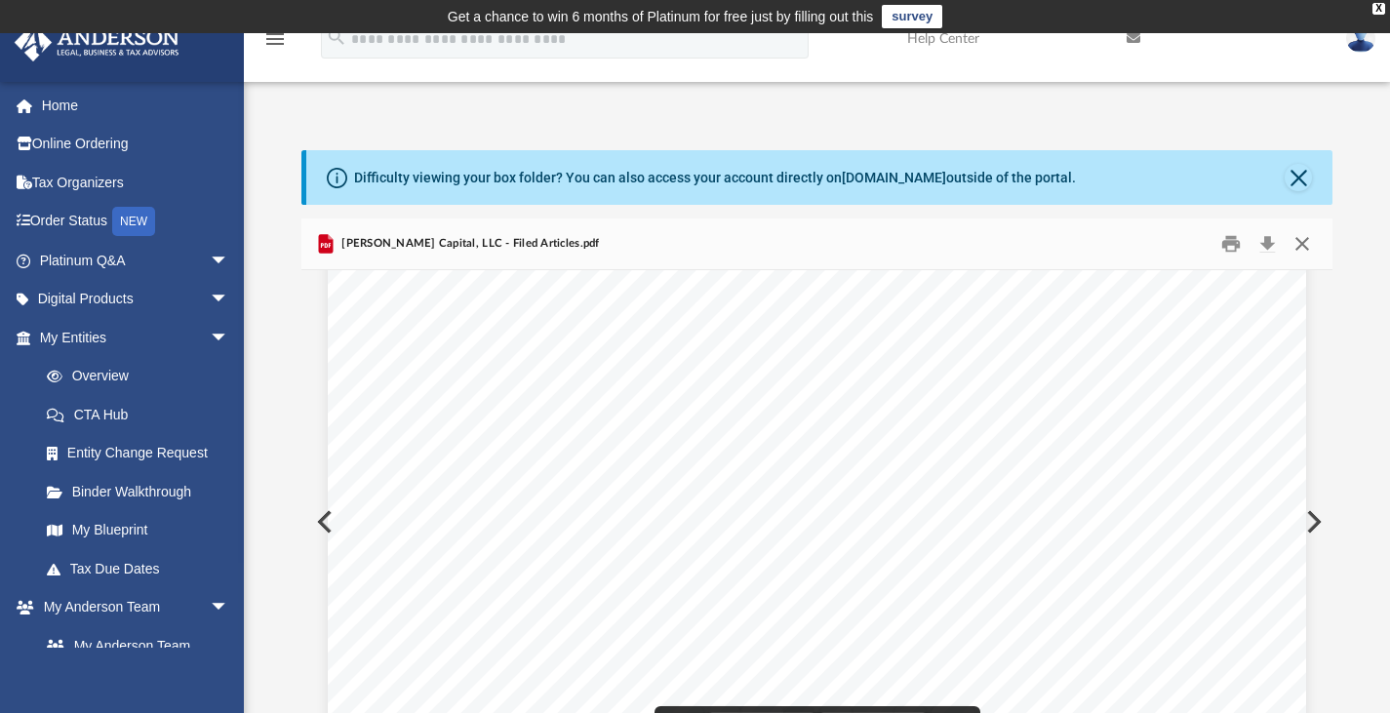
click at [1301, 243] on button "Close" at bounding box center [1302, 243] width 35 height 30
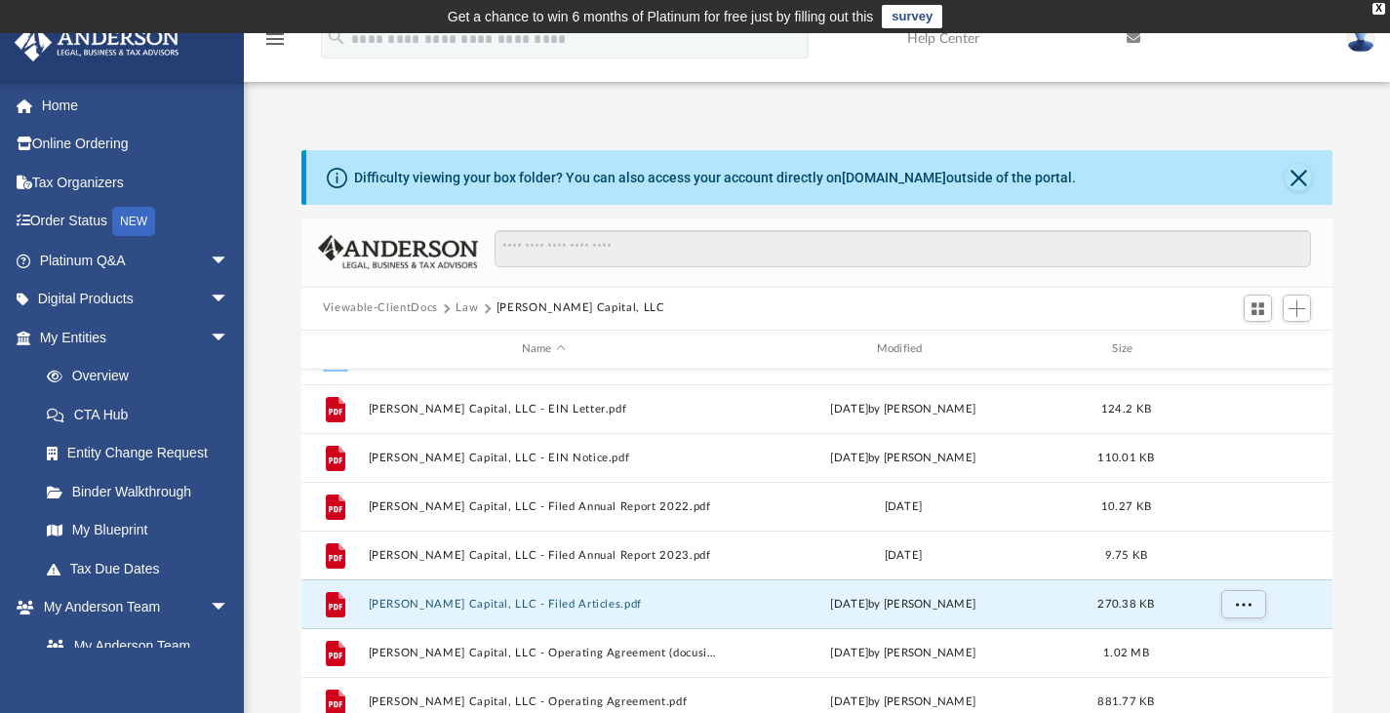
click at [469, 309] on button "Law" at bounding box center [467, 308] width 22 height 18
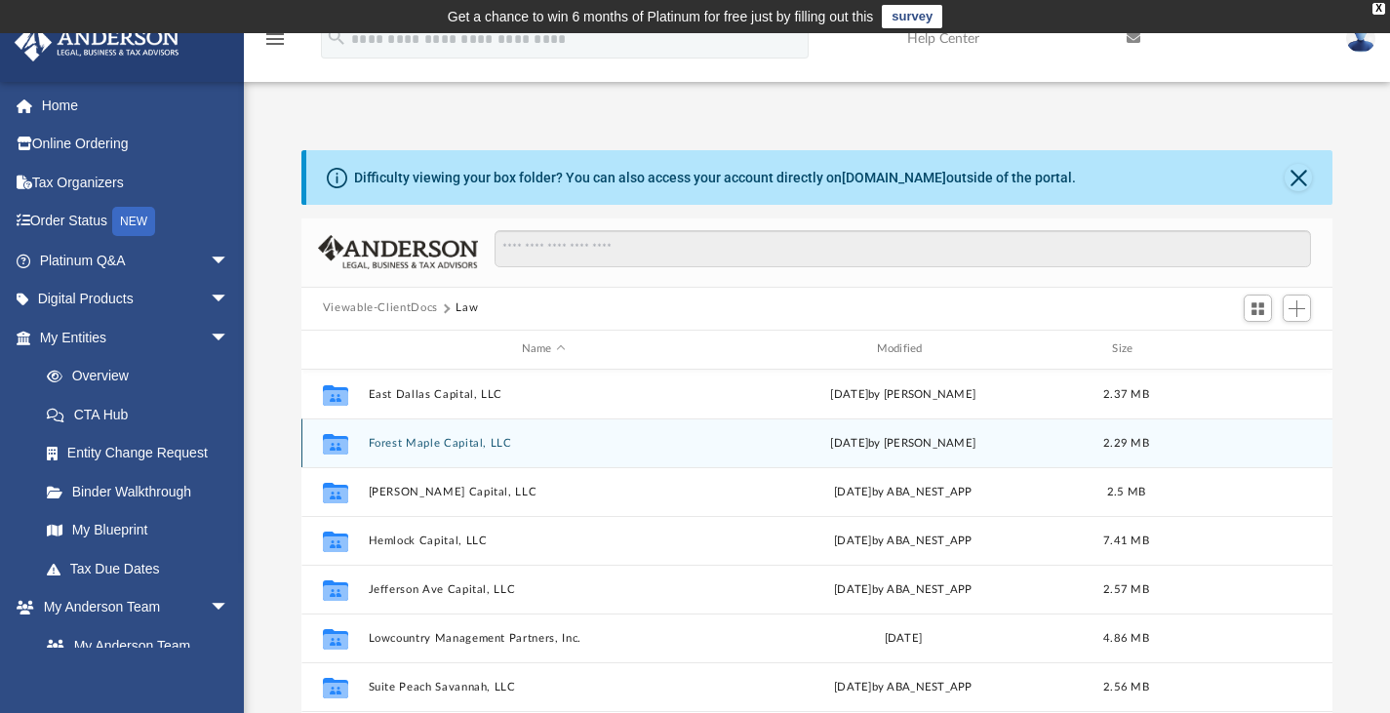
click at [469, 440] on button "Forest Maple Capital, LLC" at bounding box center [543, 442] width 351 height 13
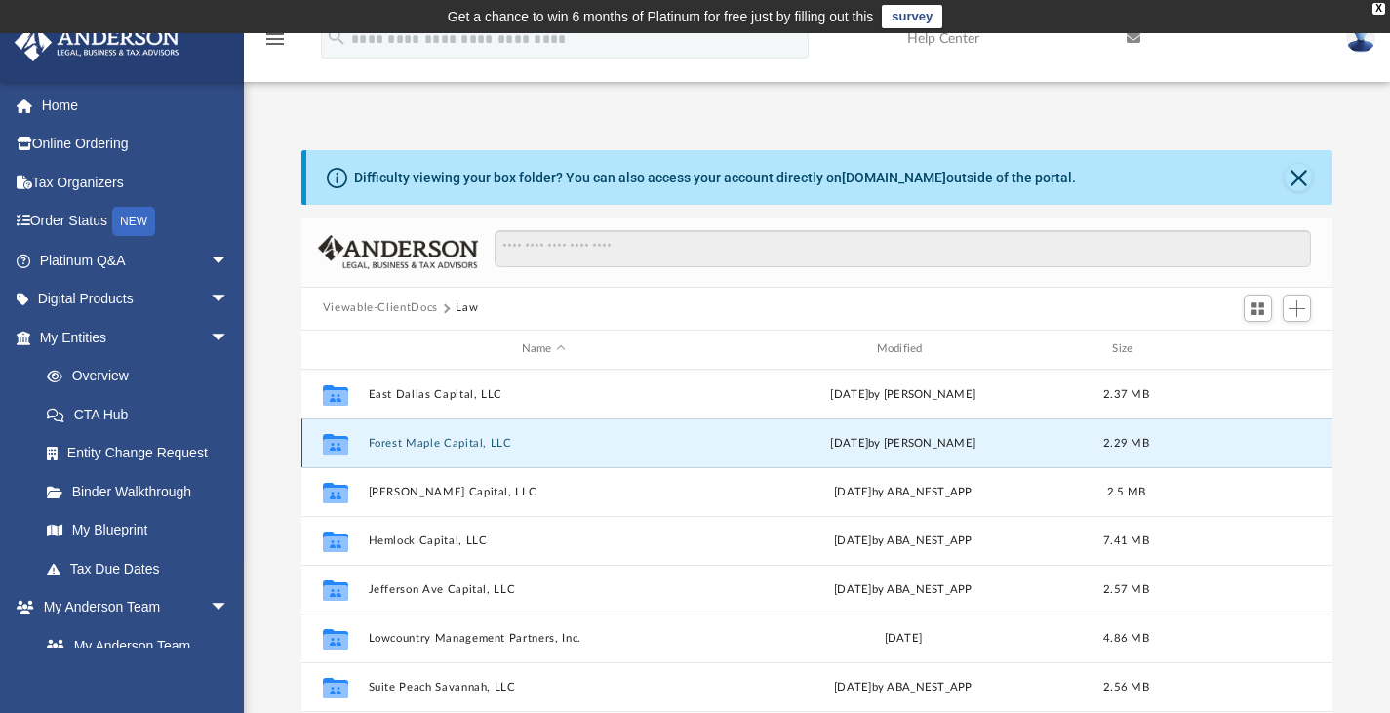
click at [469, 440] on button "Forest Maple Capital, LLC" at bounding box center [543, 442] width 351 height 13
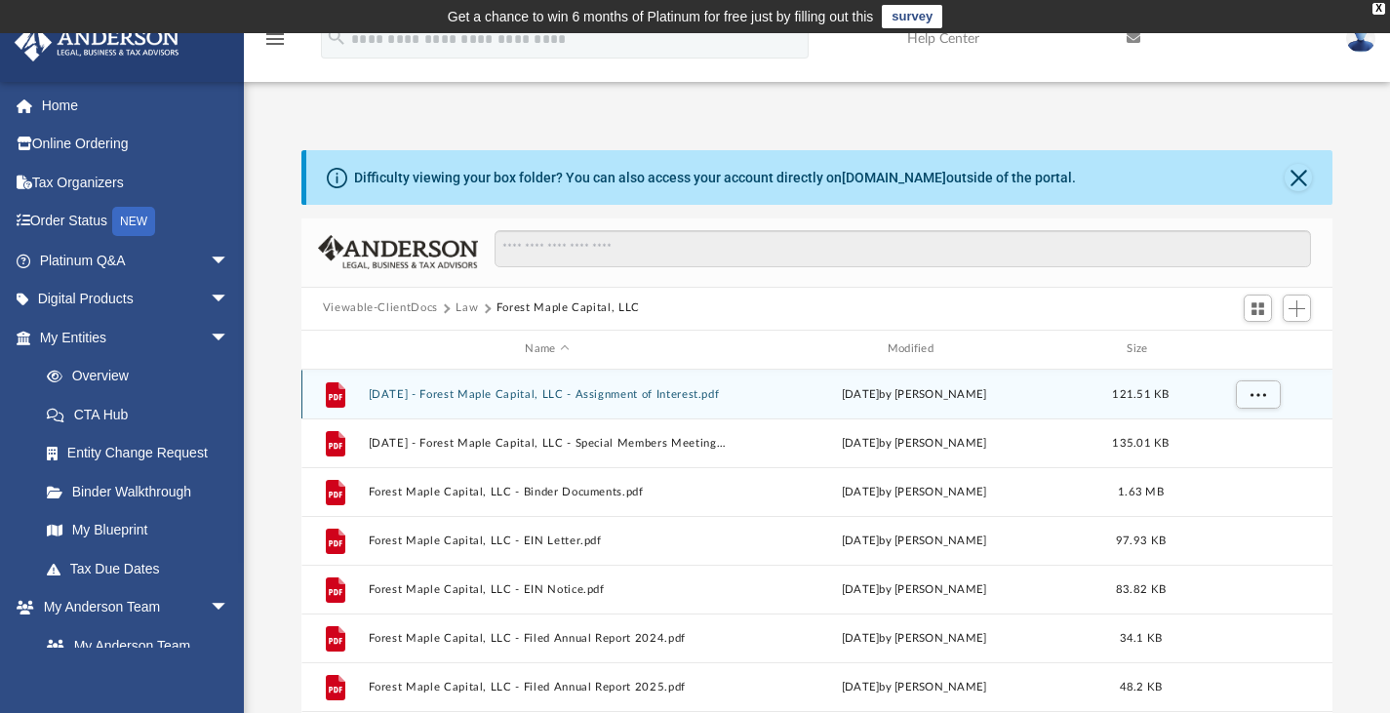
click at [678, 387] on button "2023.02.13 - Forest Maple Capital, LLC - Assignment of Interest.pdf" at bounding box center [547, 393] width 358 height 13
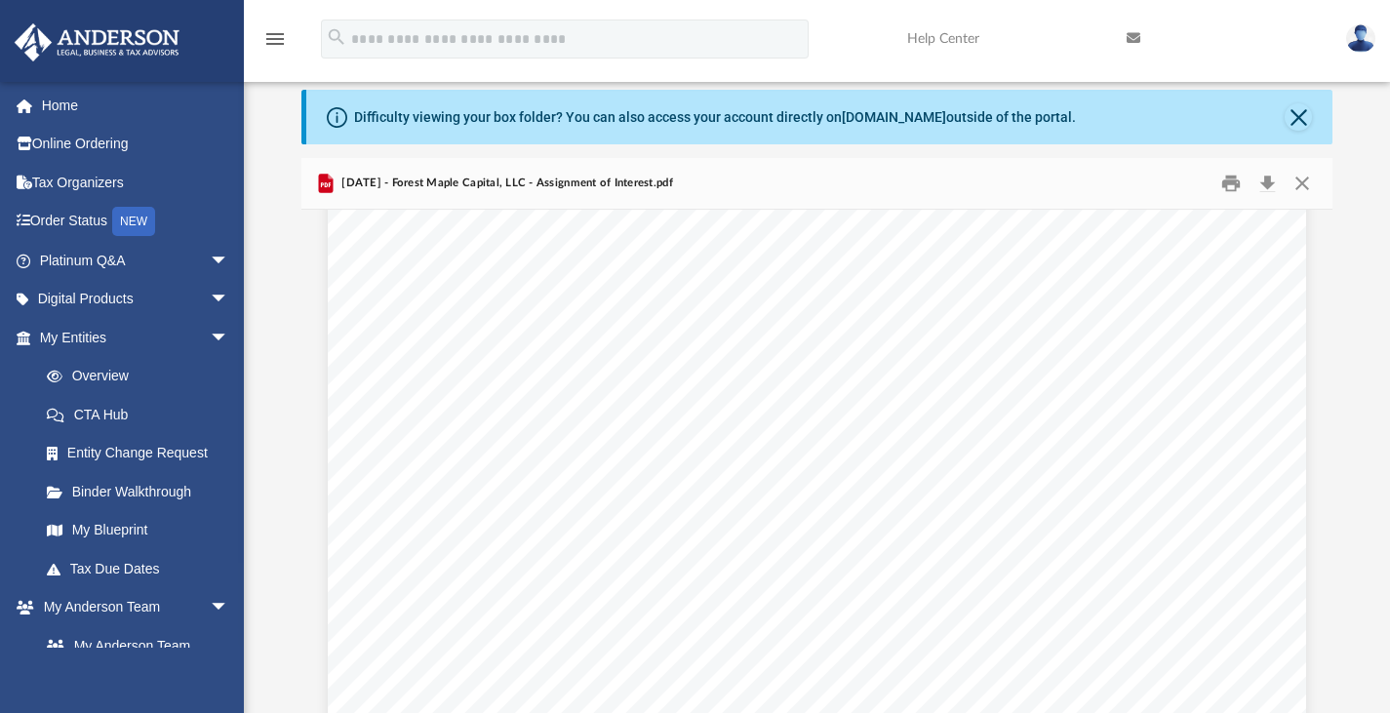
scroll to position [2024, 0]
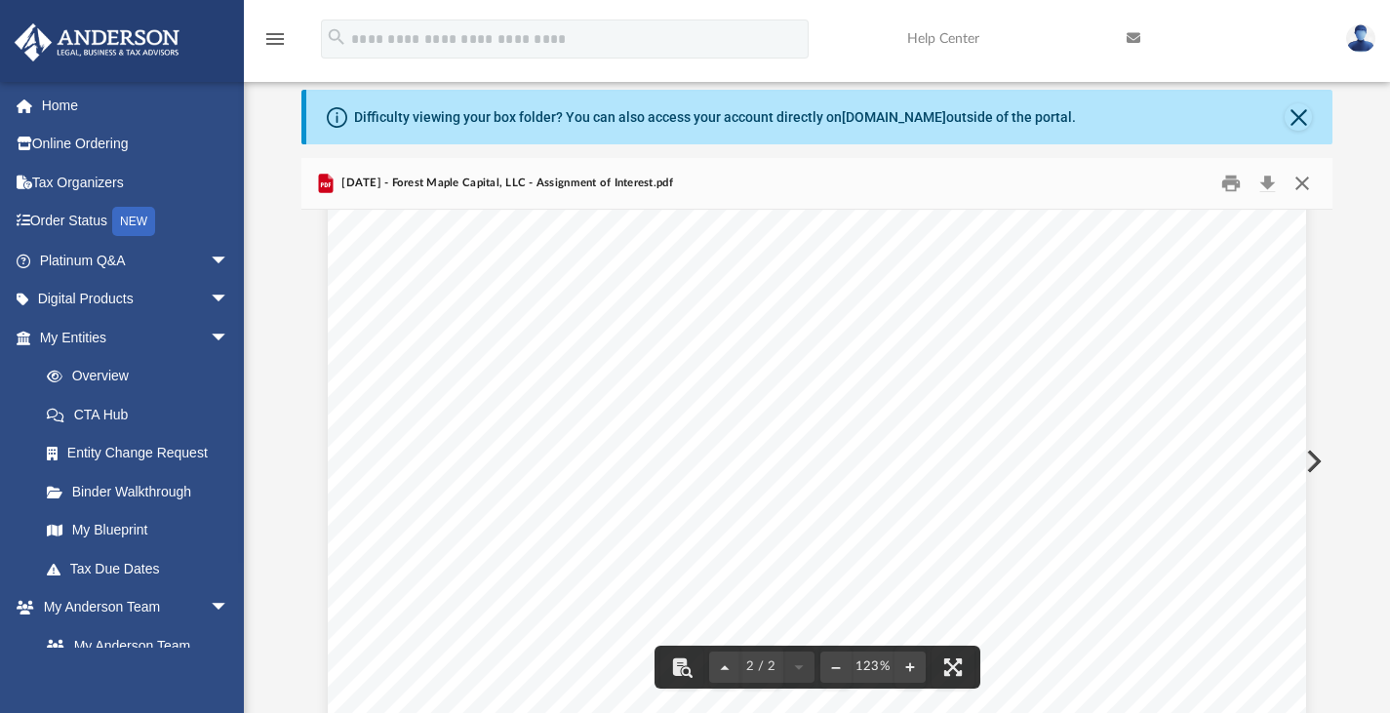
click at [1298, 181] on button "Close" at bounding box center [1302, 183] width 35 height 30
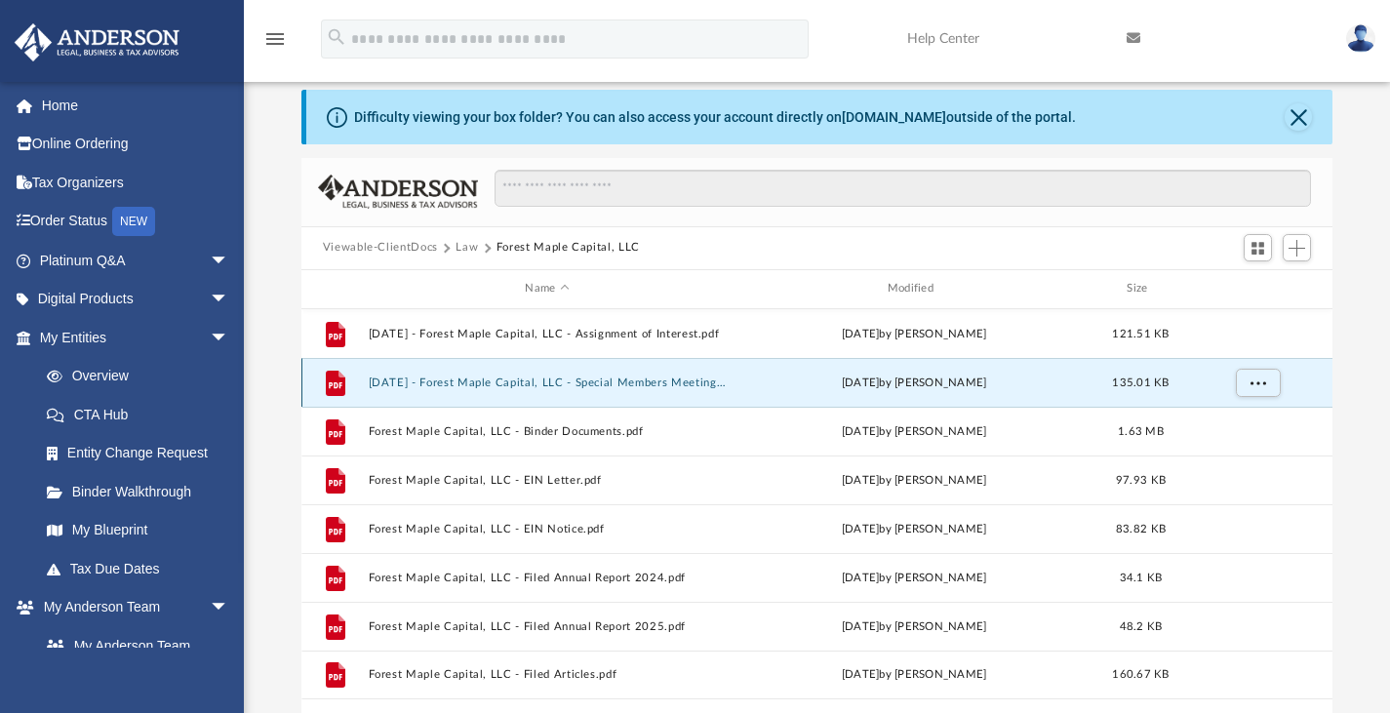
click at [652, 381] on button "2023.02.13 - Forest Maple Capital, LLC - Special Members Meeting.pdf" at bounding box center [547, 382] width 358 height 13
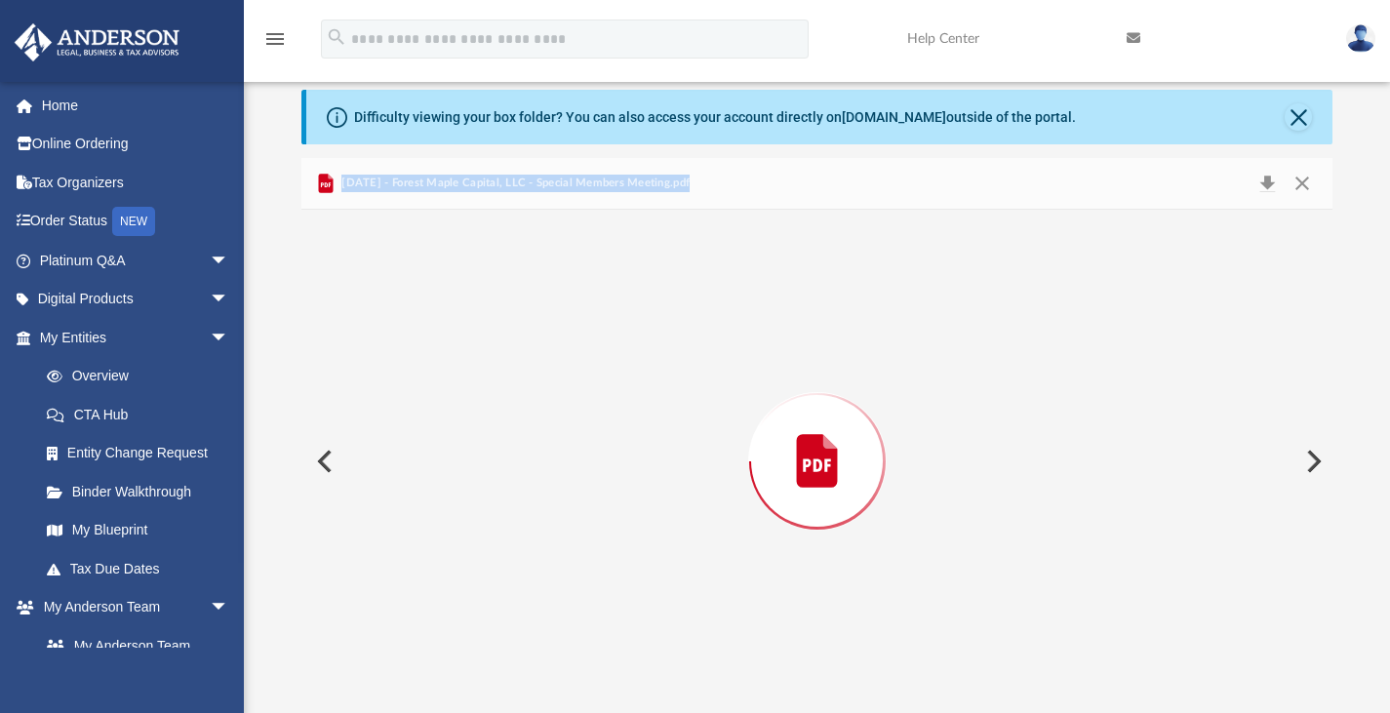
click at [652, 381] on div "Preview" at bounding box center [817, 461] width 1032 height 503
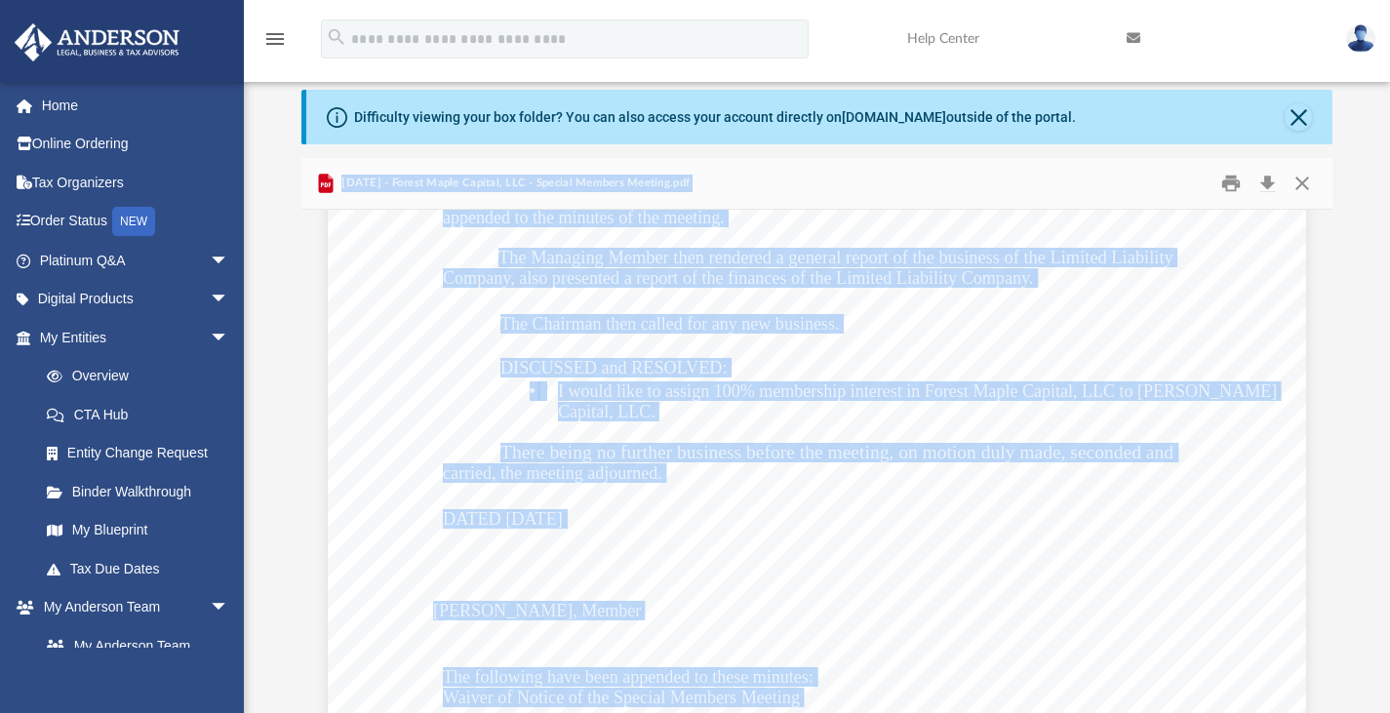
scroll to position [503, 0]
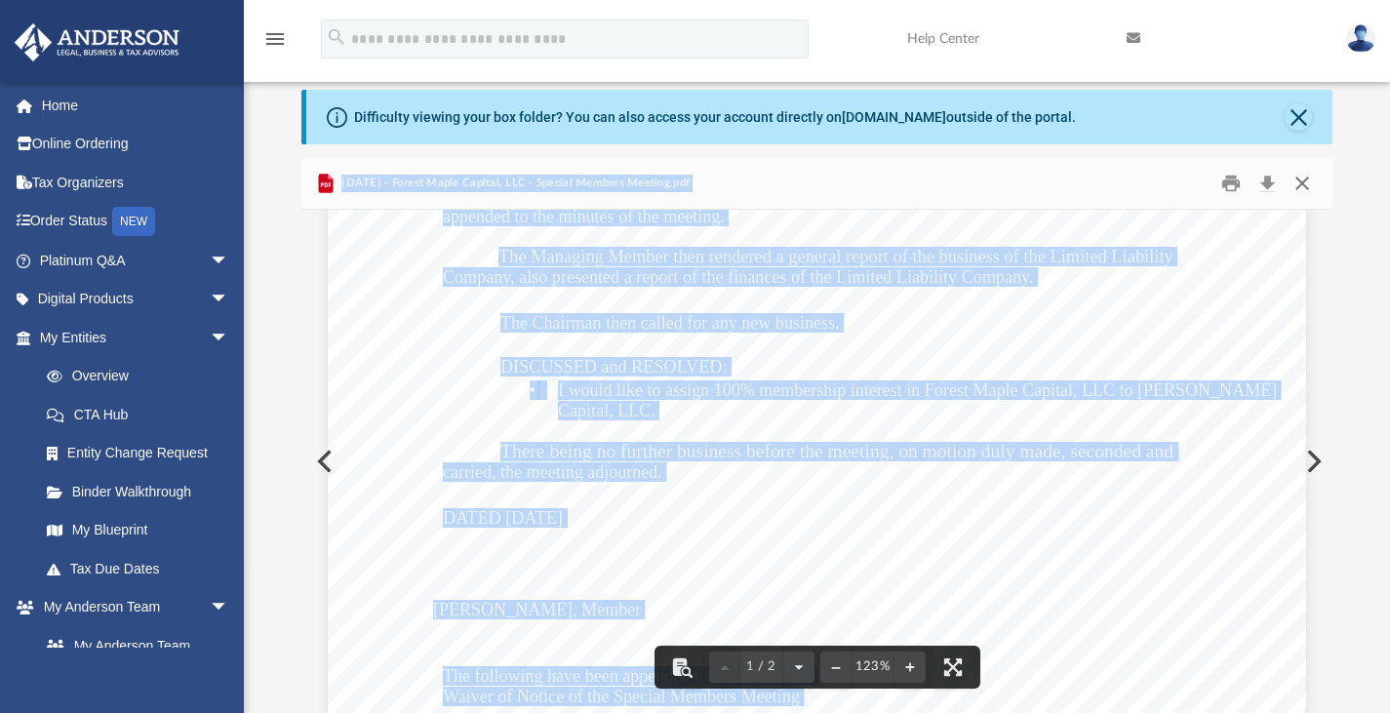
click at [1303, 176] on button "Close" at bounding box center [1302, 183] width 35 height 30
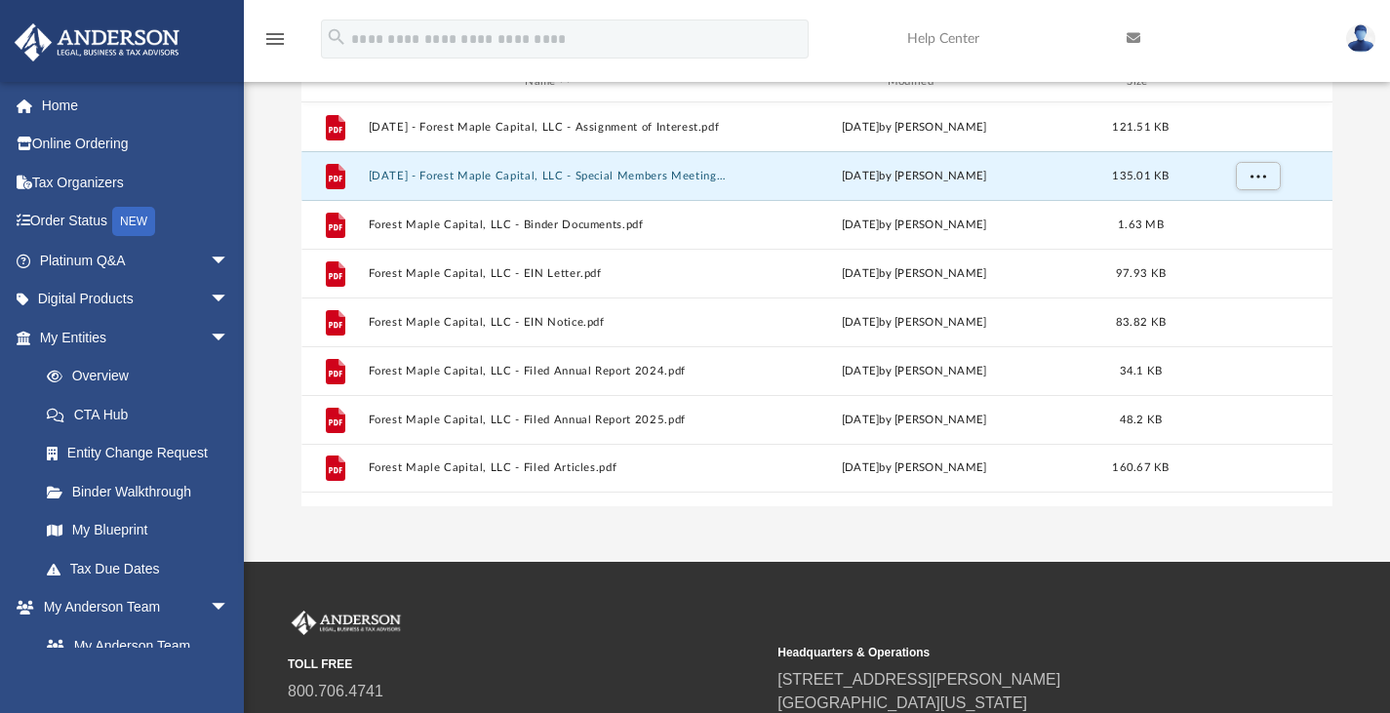
scroll to position [146, 0]
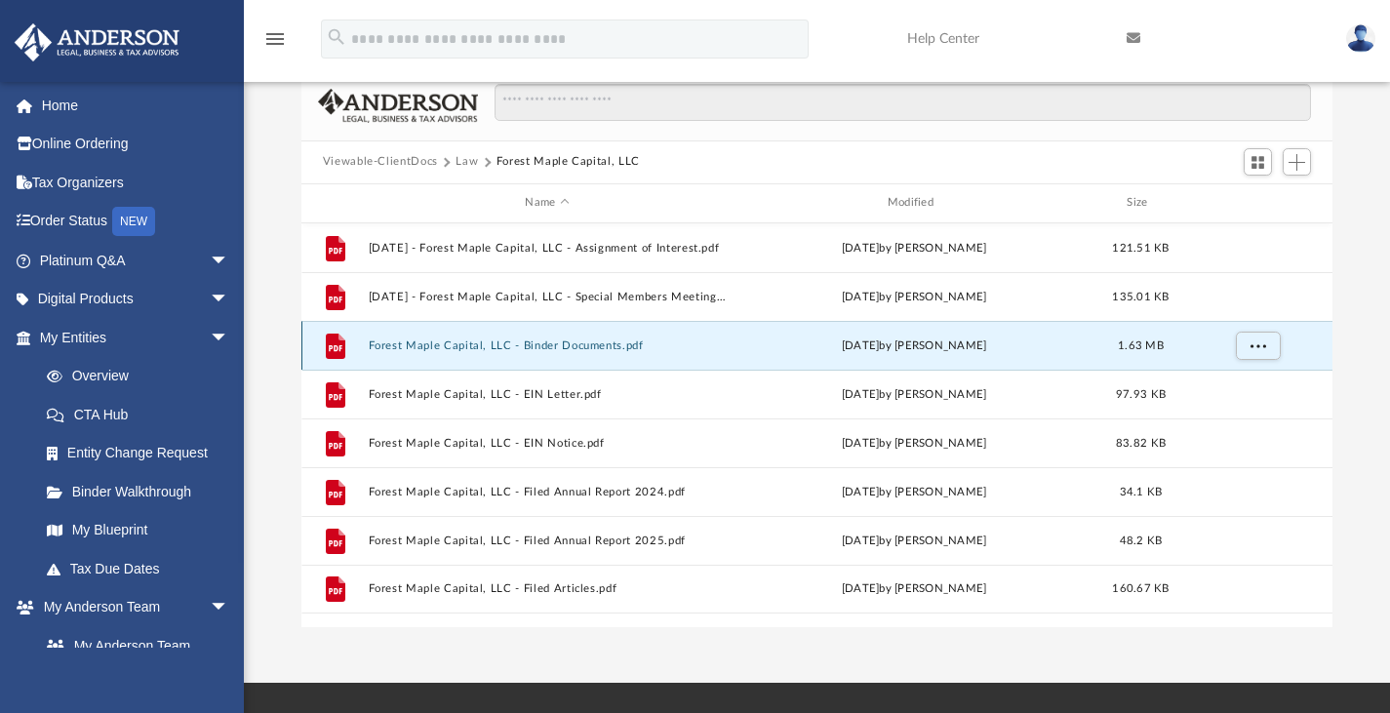
click at [600, 345] on button "Forest Maple Capital, LLC - Binder Documents.pdf" at bounding box center [547, 344] width 358 height 13
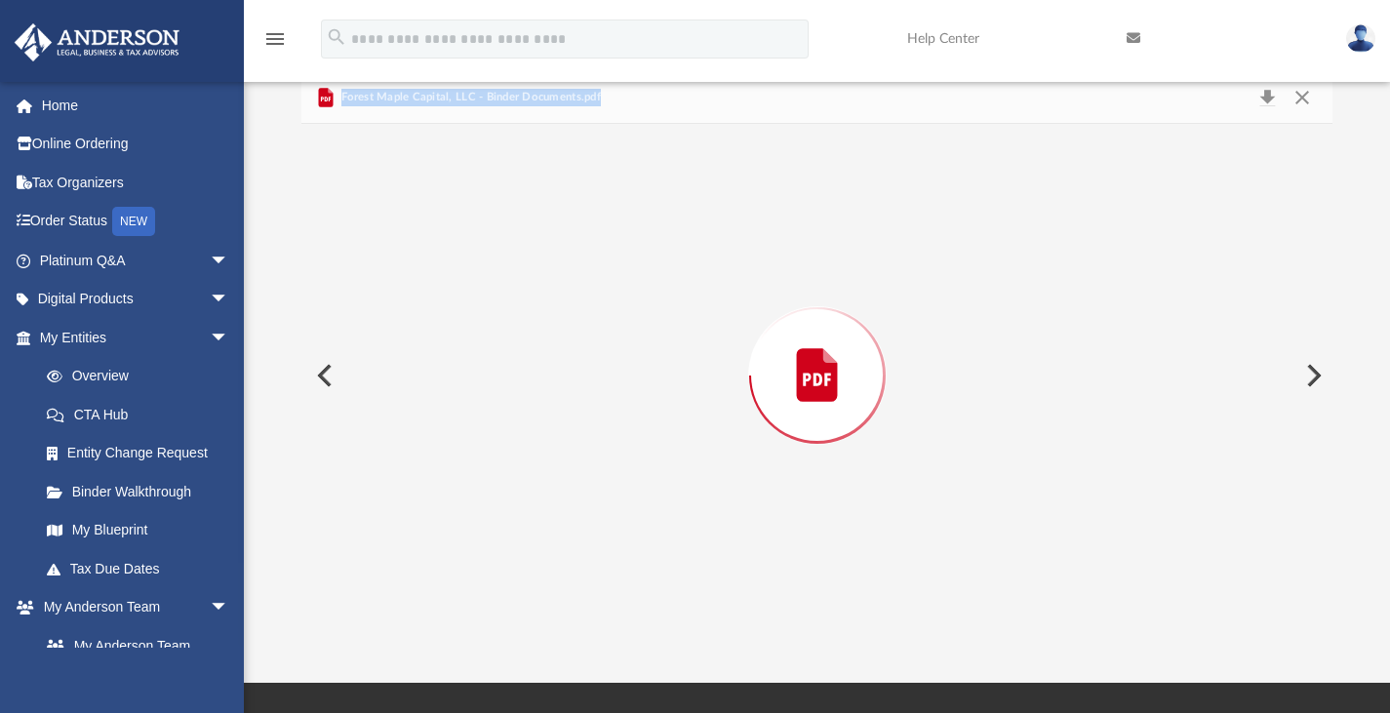
click at [600, 345] on div "Preview" at bounding box center [817, 375] width 1032 height 503
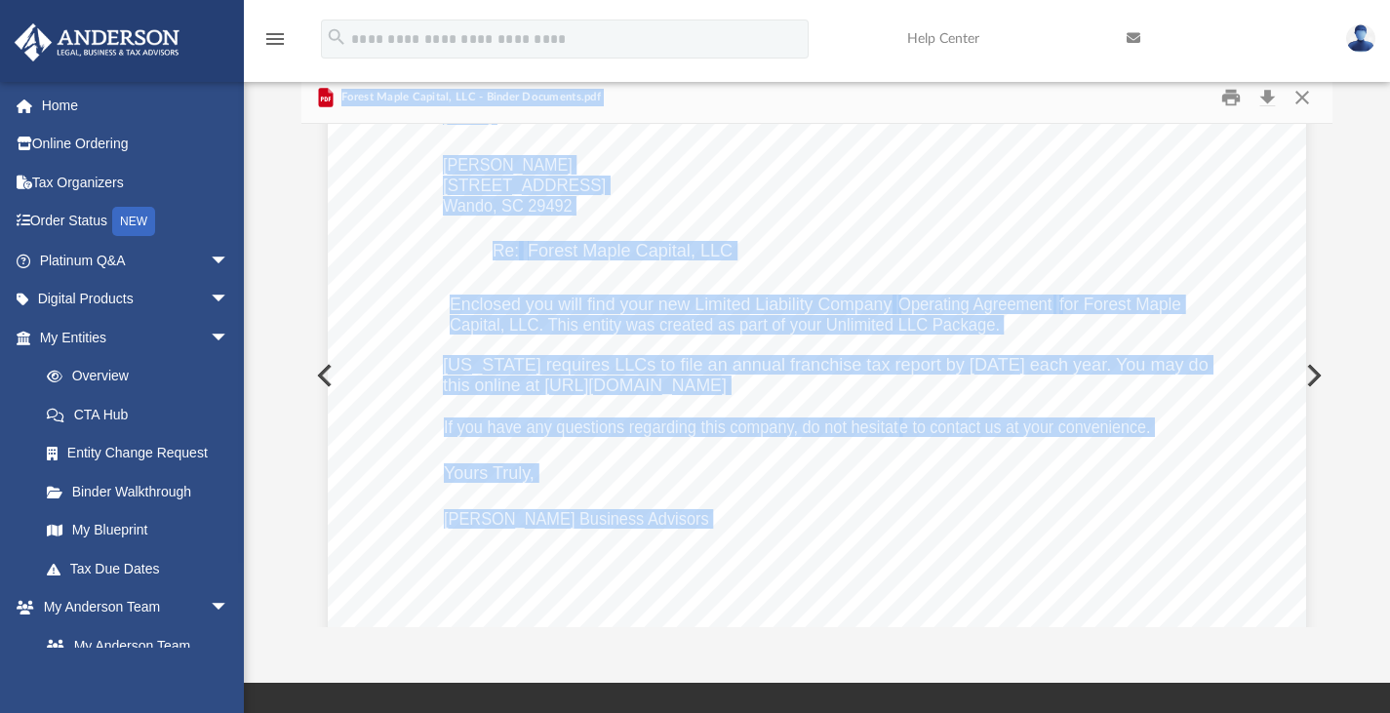
scroll to position [226, 0]
click at [841, 333] on span "Capital, LLC. This entity was created as part of your Unlimited LLC Package." at bounding box center [725, 324] width 550 height 18
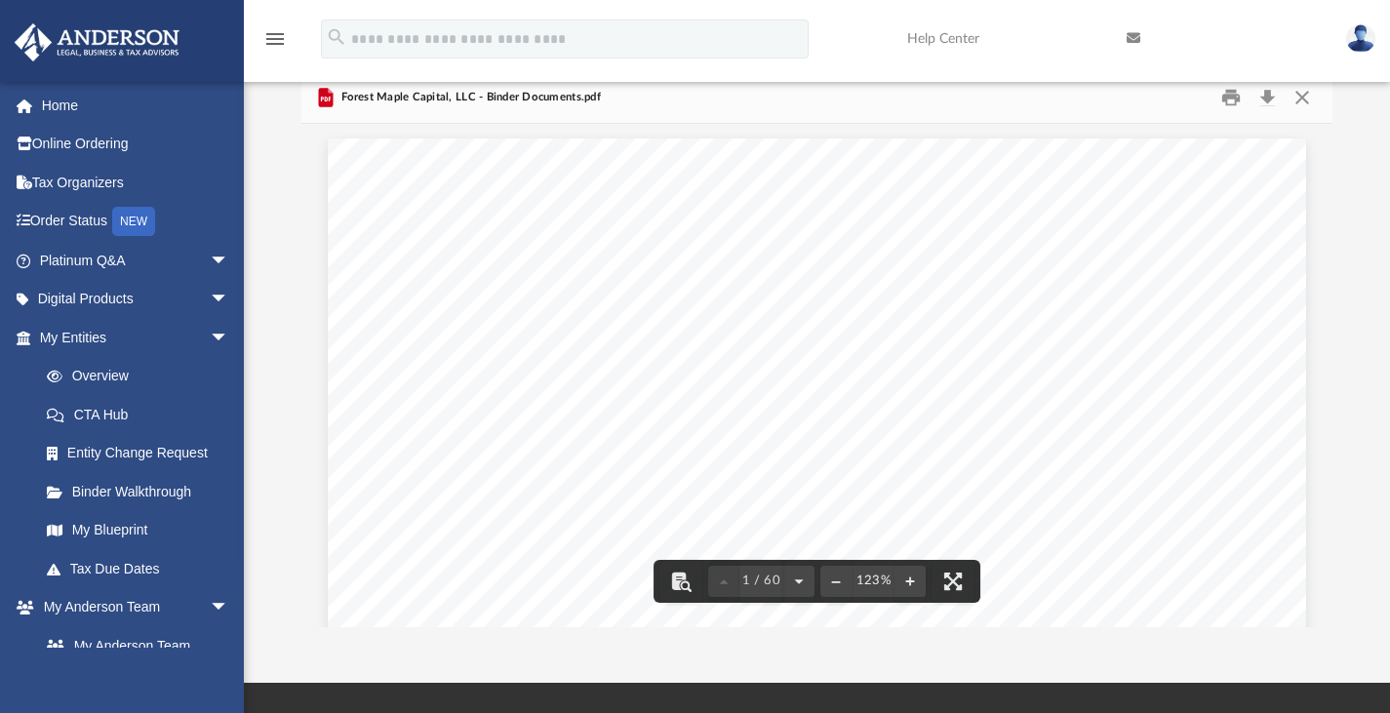
scroll to position [0, 0]
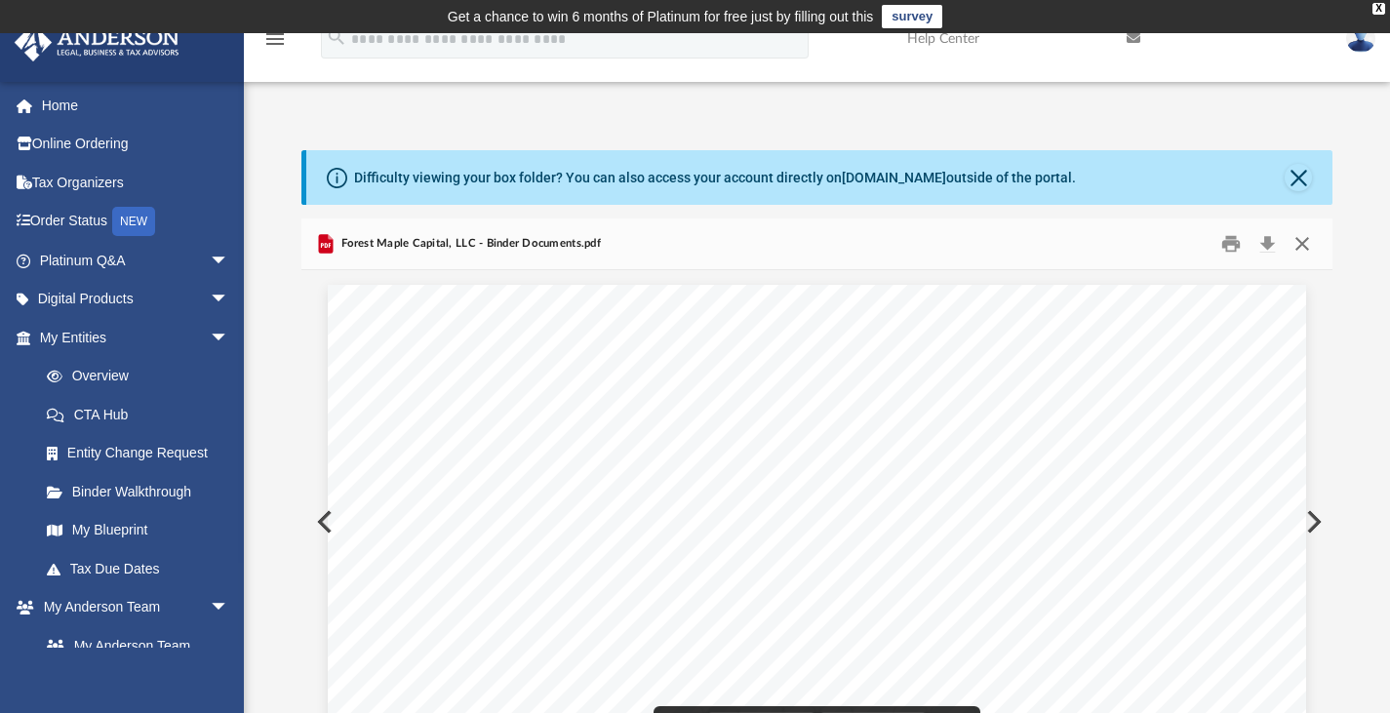
click at [1300, 242] on button "Close" at bounding box center [1302, 243] width 35 height 30
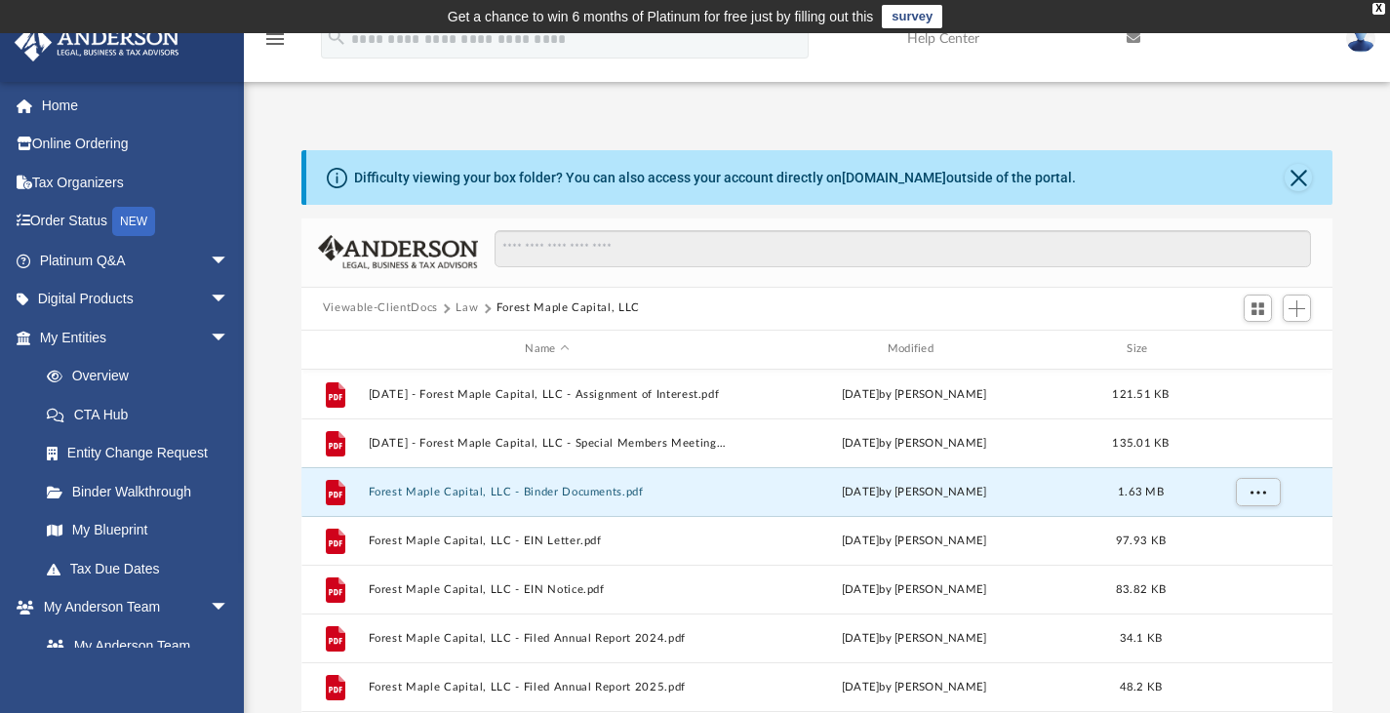
click at [466, 305] on button "Law" at bounding box center [467, 308] width 22 height 18
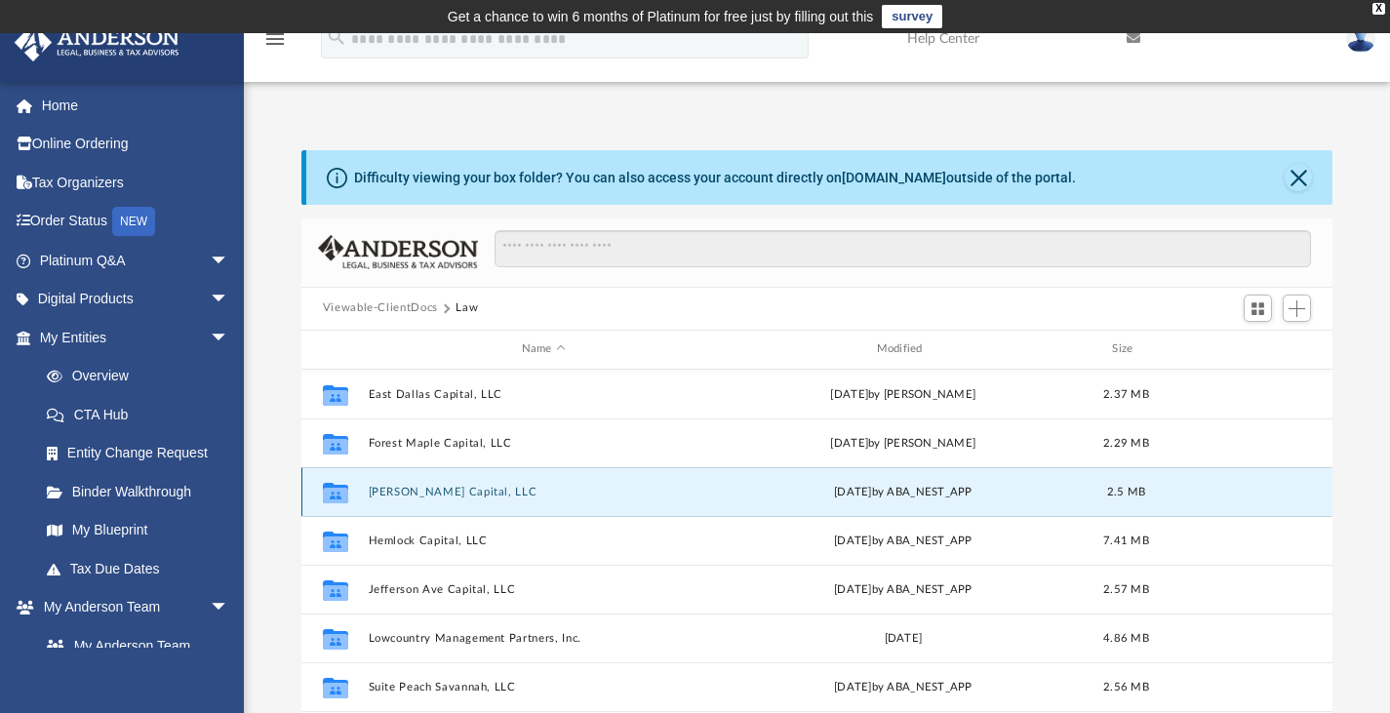
click at [433, 488] on button "Fratt Capital, LLC" at bounding box center [543, 491] width 351 height 13
